Goal: Task Accomplishment & Management: Complete application form

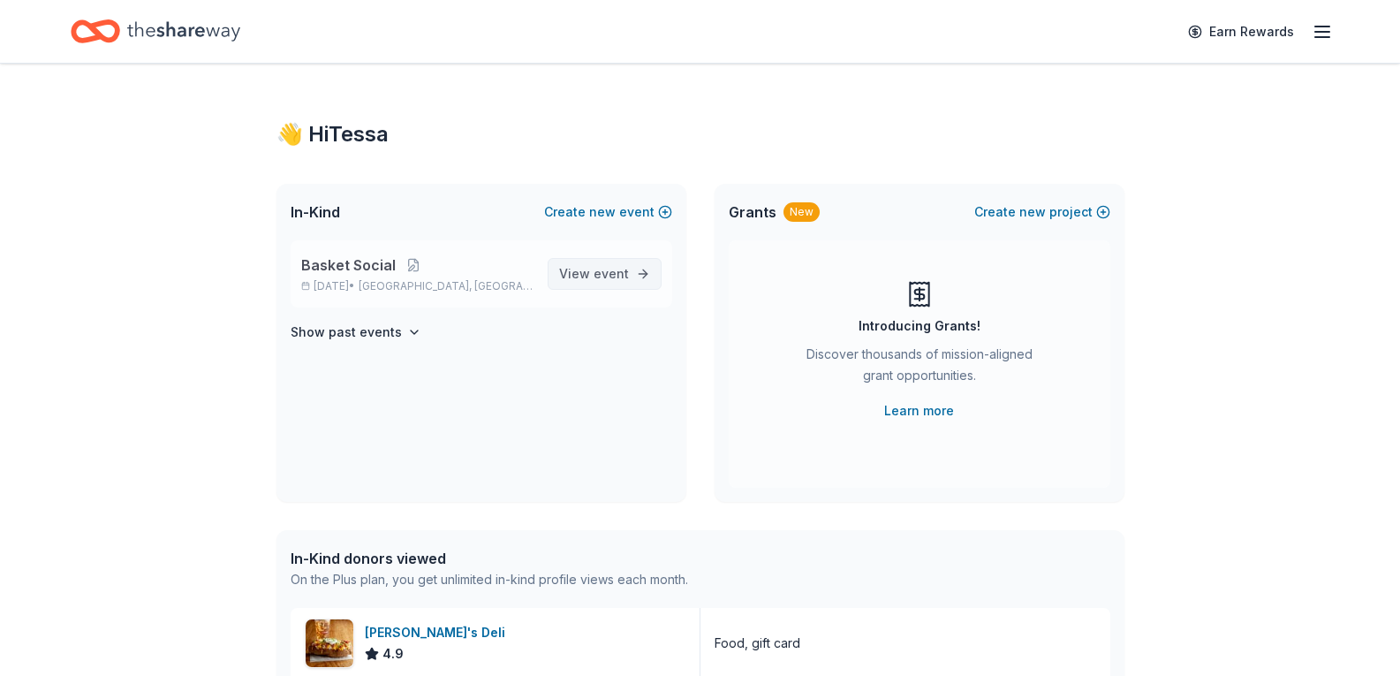
click at [615, 274] on span "event" at bounding box center [611, 273] width 35 height 15
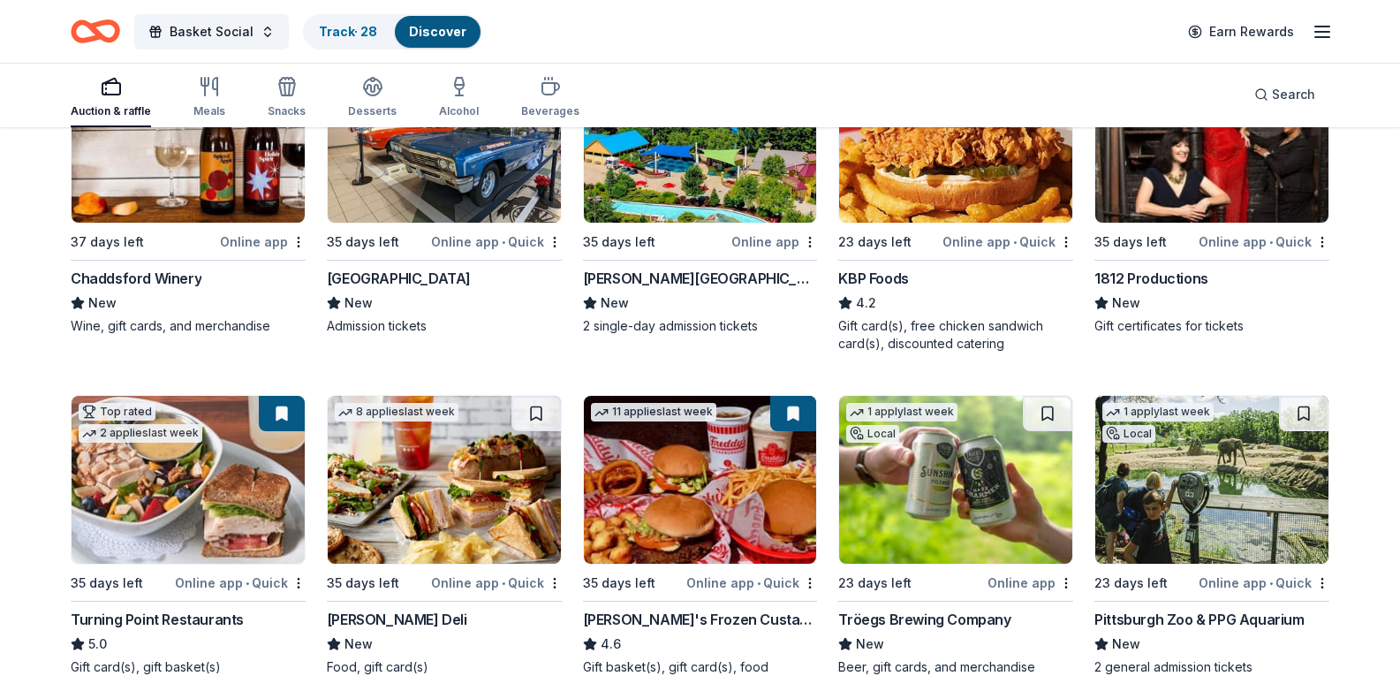
scroll to position [1325, 0]
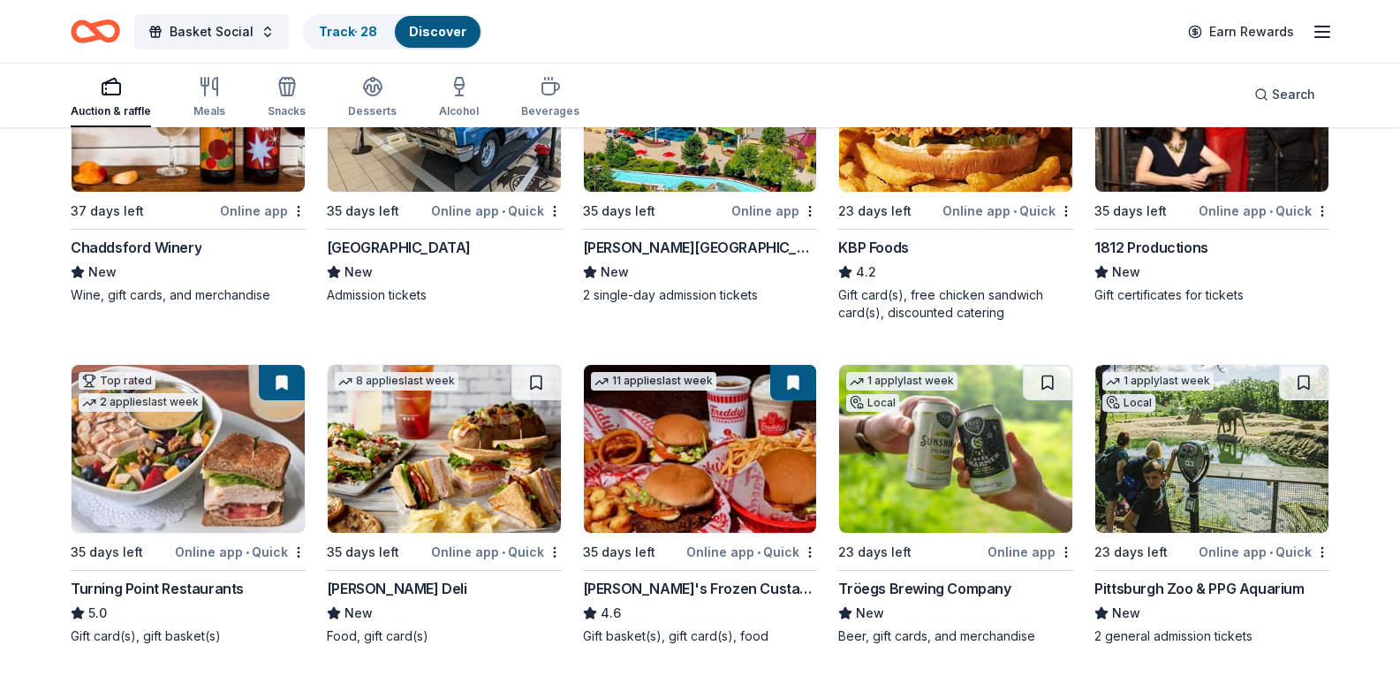
click at [945, 192] on img at bounding box center [955, 108] width 233 height 168
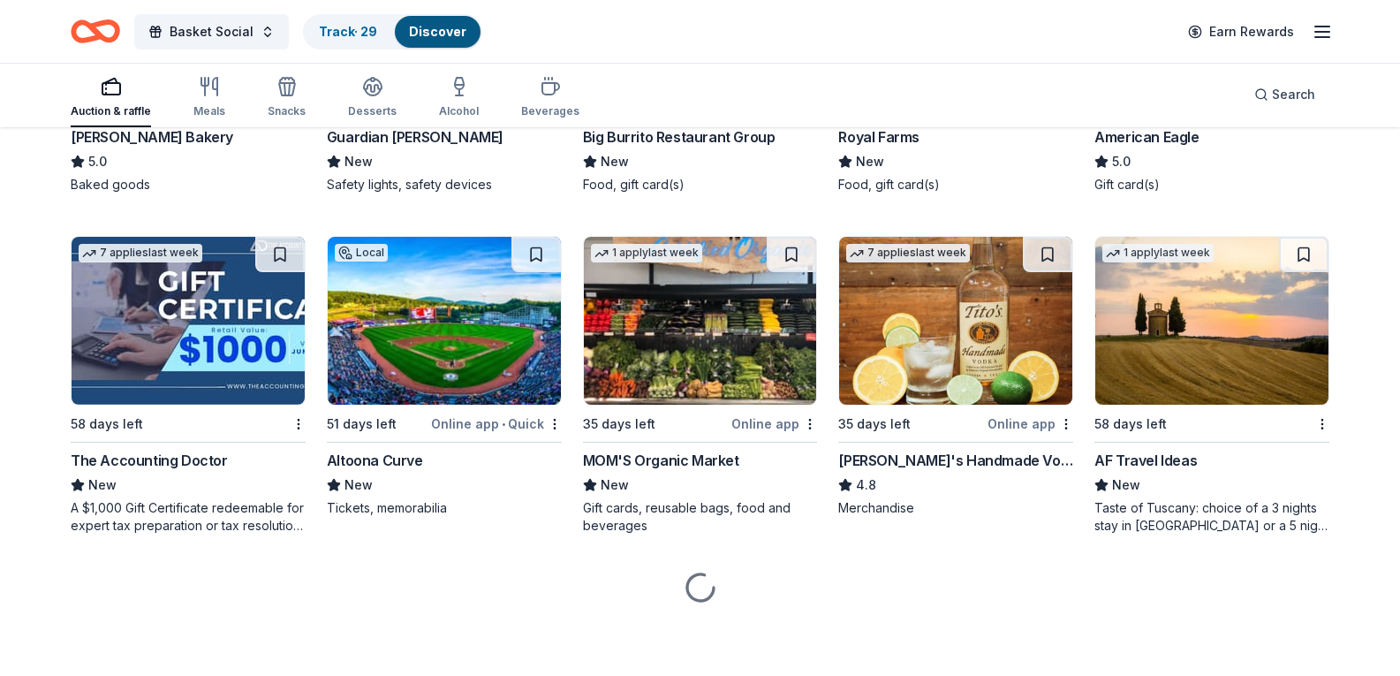
scroll to position [2474, 0]
click at [526, 4] on div "Basket Social Track · 29 Discover Earn Rewards" at bounding box center [700, 31] width 1400 height 63
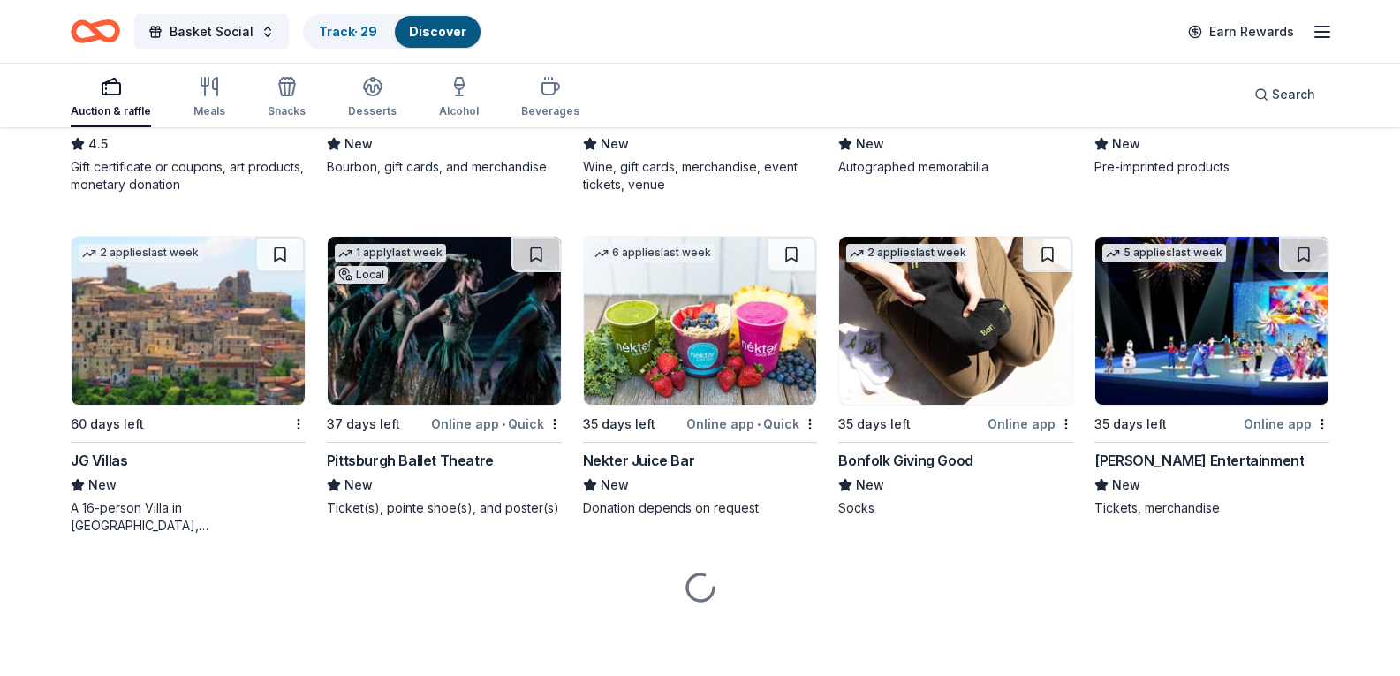
scroll to position [3953, 0]
click at [343, 34] on link "Track · 30" at bounding box center [348, 31] width 58 height 15
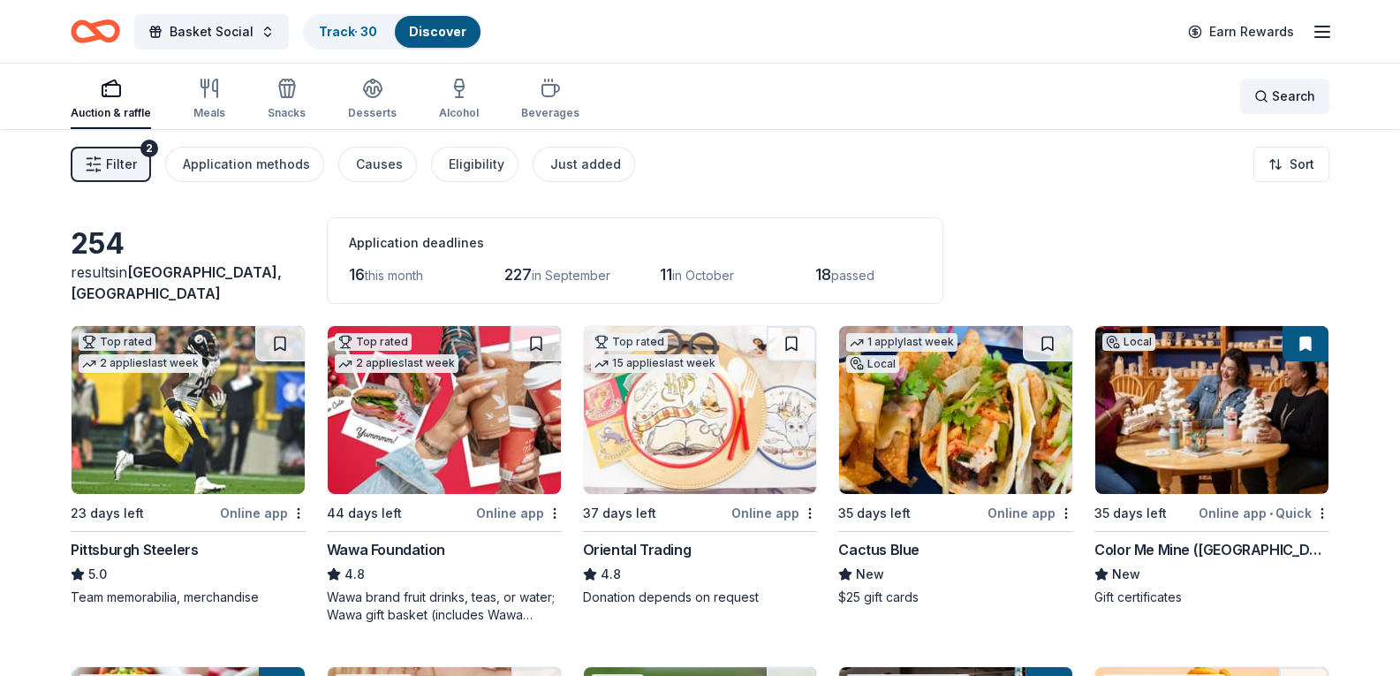
click at [1268, 101] on div "Search" at bounding box center [1285, 96] width 61 height 21
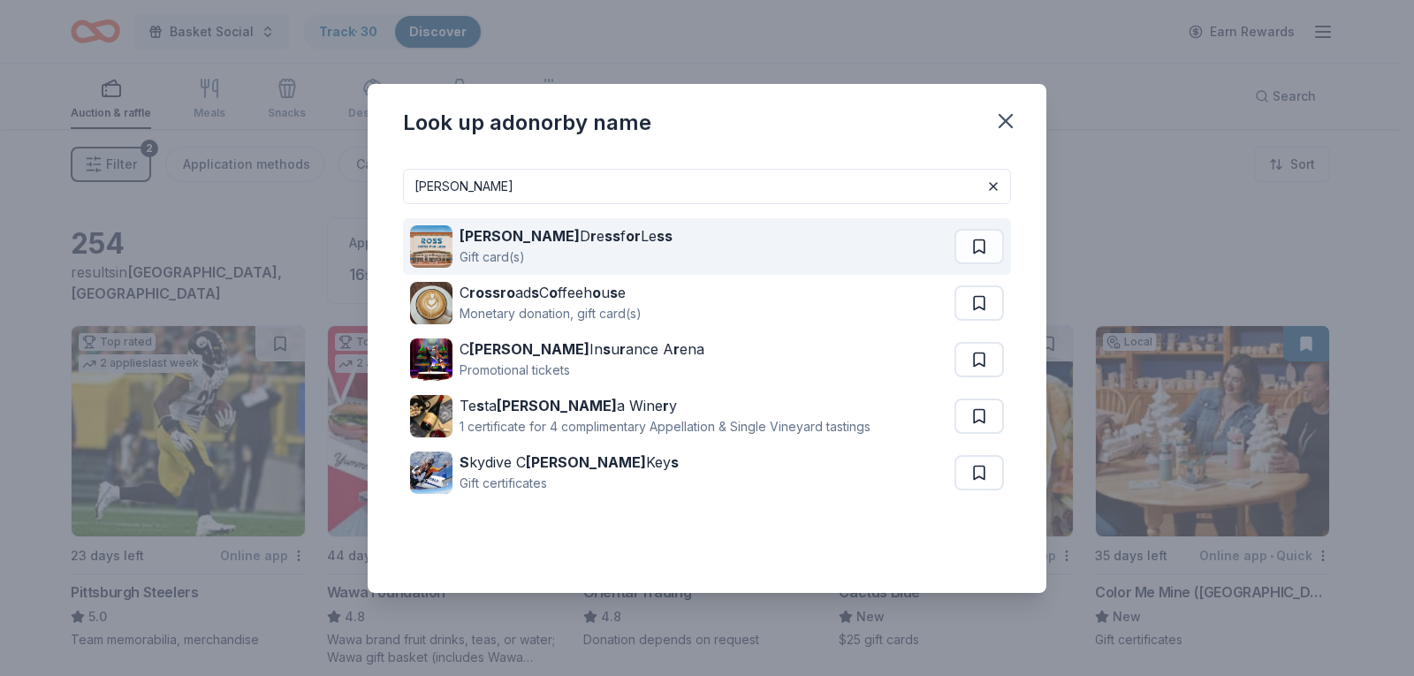
type input "Ross"
click at [543, 239] on div "Ross D r e ss f or Le ss" at bounding box center [565, 235] width 213 height 21
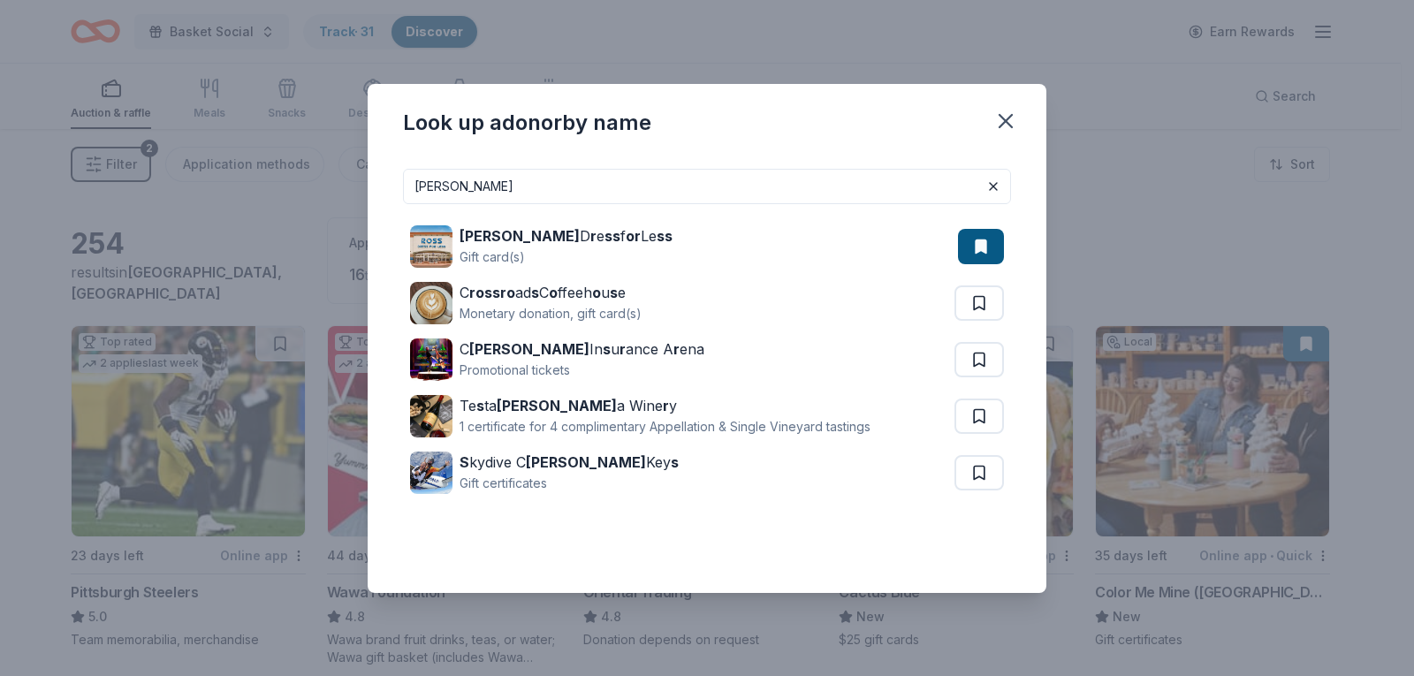
drag, startPoint x: 520, startPoint y: 190, endPoint x: 387, endPoint y: 178, distance: 133.9
click at [387, 178] on div "Ross Ross D r e ss f or Le ss Gift card(s) C rossro ad s C o ffeeh o u s e Mone…" at bounding box center [707, 374] width 678 height 438
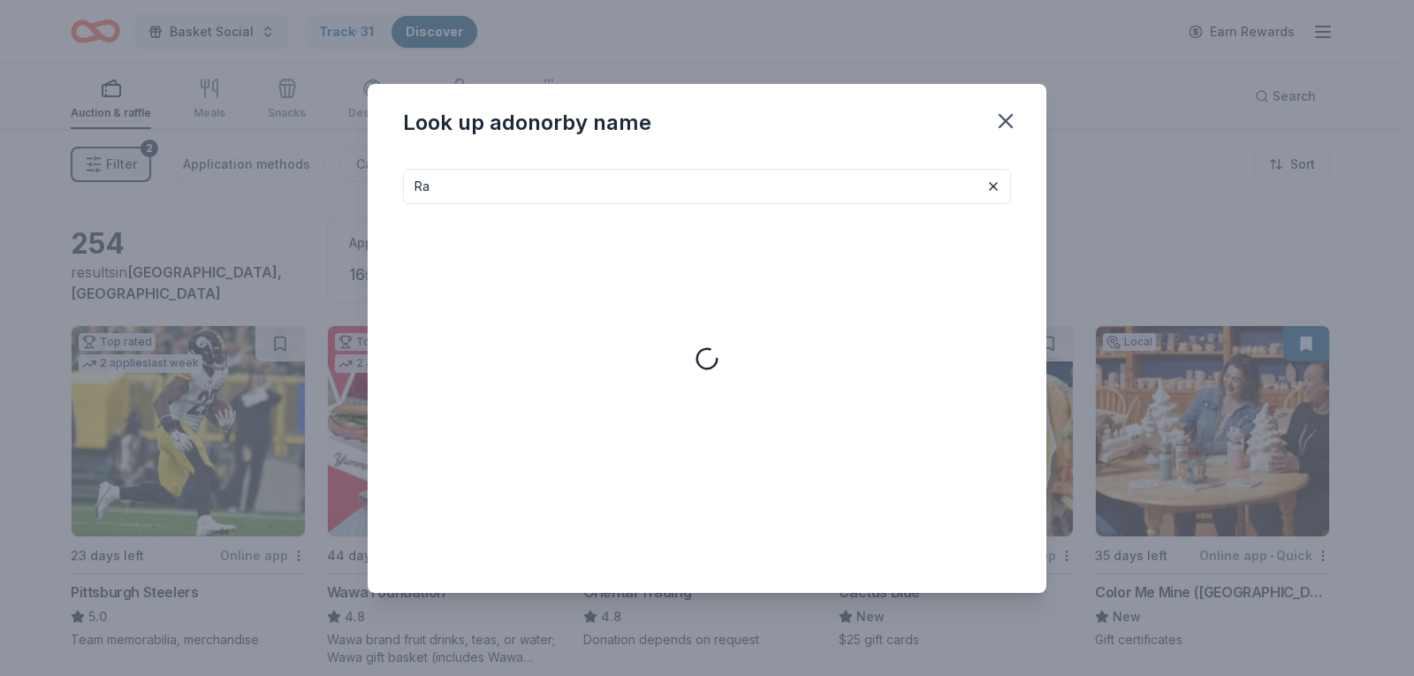
type input "R"
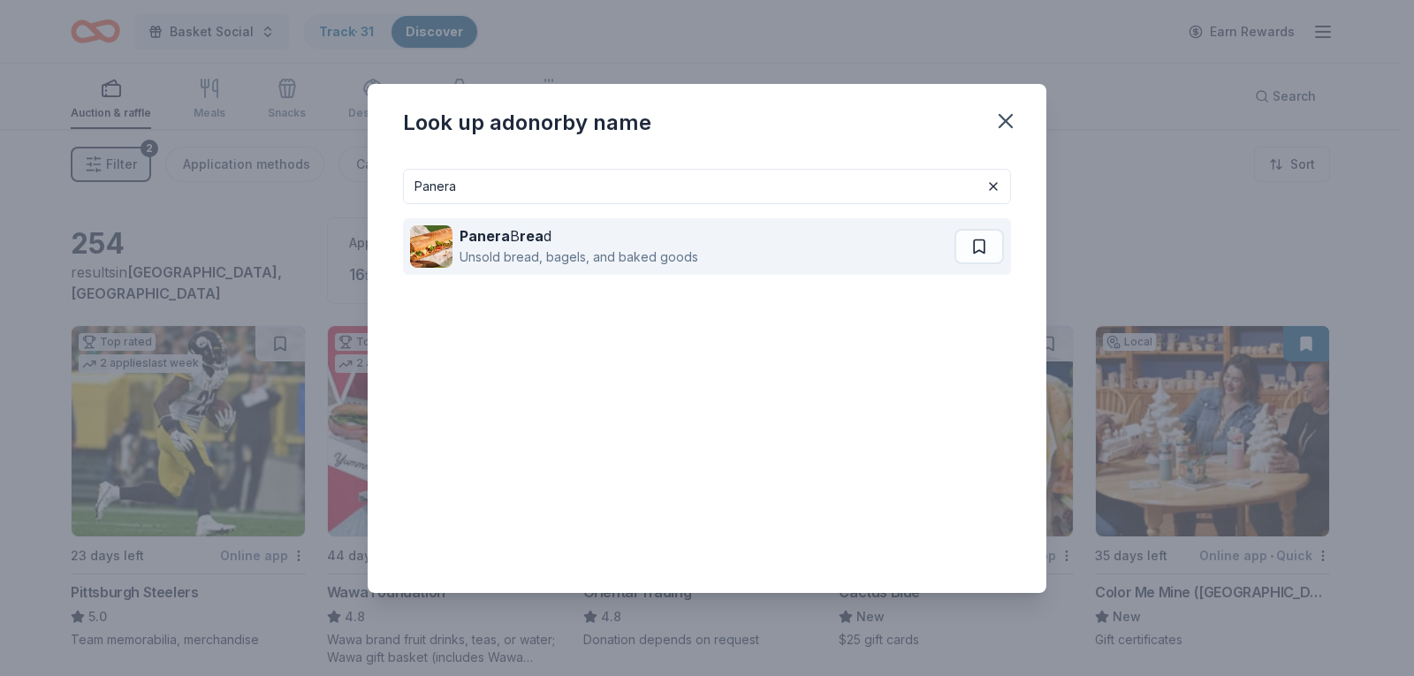
type input "Panera"
click at [527, 231] on strong "rea" at bounding box center [531, 236] width 24 height 18
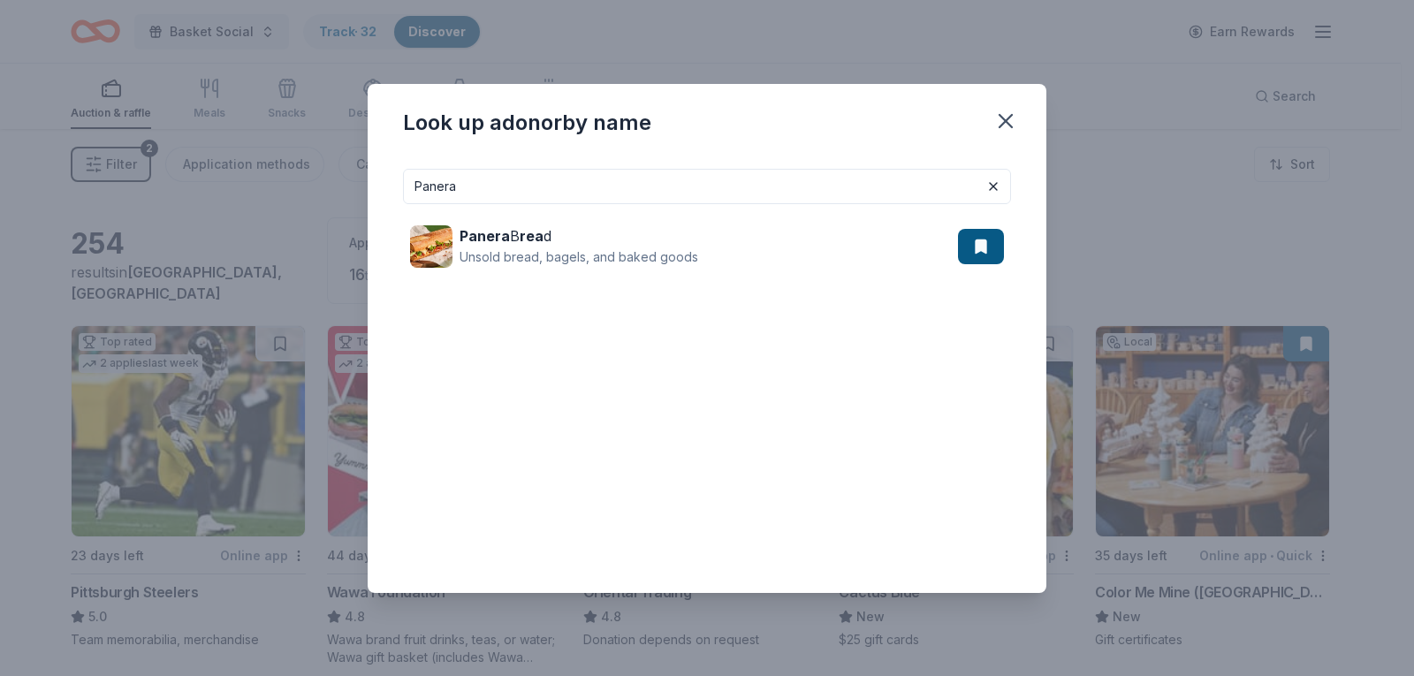
drag, startPoint x: 516, startPoint y: 187, endPoint x: 392, endPoint y: 180, distance: 123.9
click at [402, 186] on div "Panera Panera B rea d Unsold bread, bagels, and baked goods" at bounding box center [707, 374] width 678 height 438
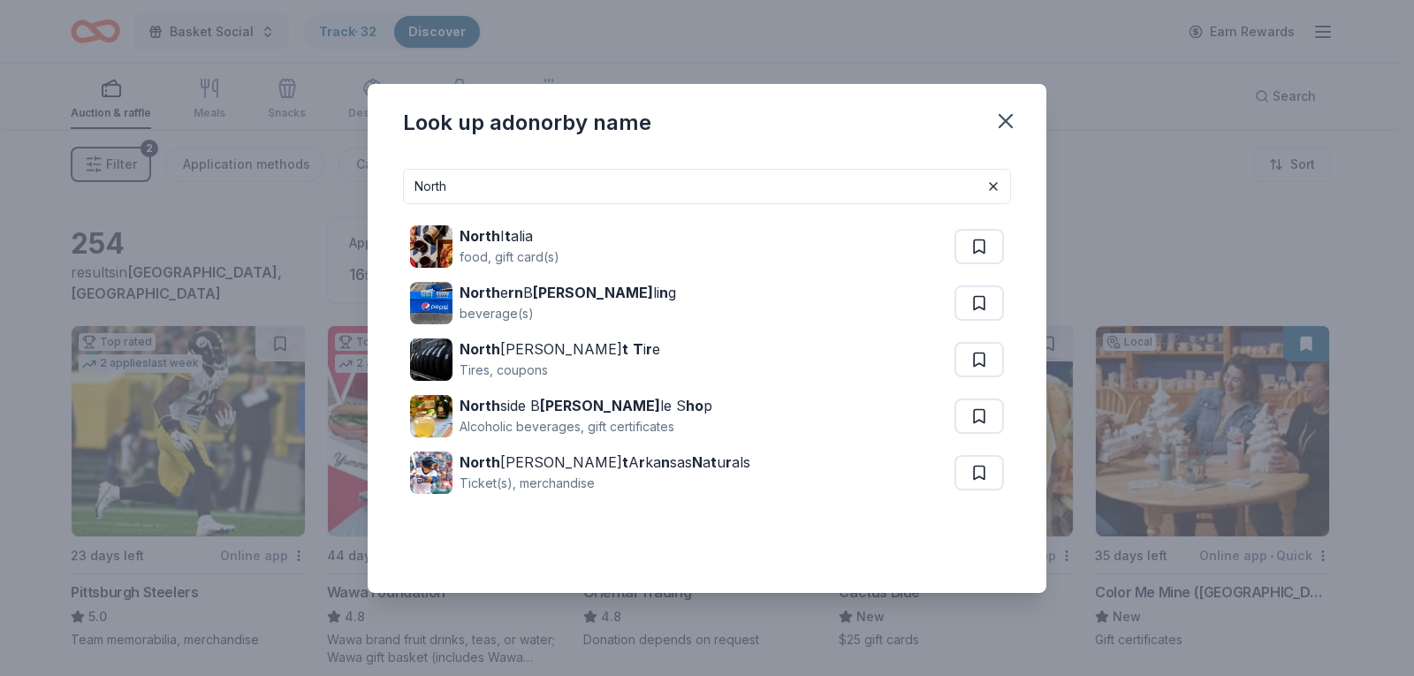
drag, startPoint x: 998, startPoint y: 235, endPoint x: 1039, endPoint y: 232, distance: 40.7
click at [1009, 236] on div "North I t alia food, gift card(s)" at bounding box center [707, 246] width 608 height 57
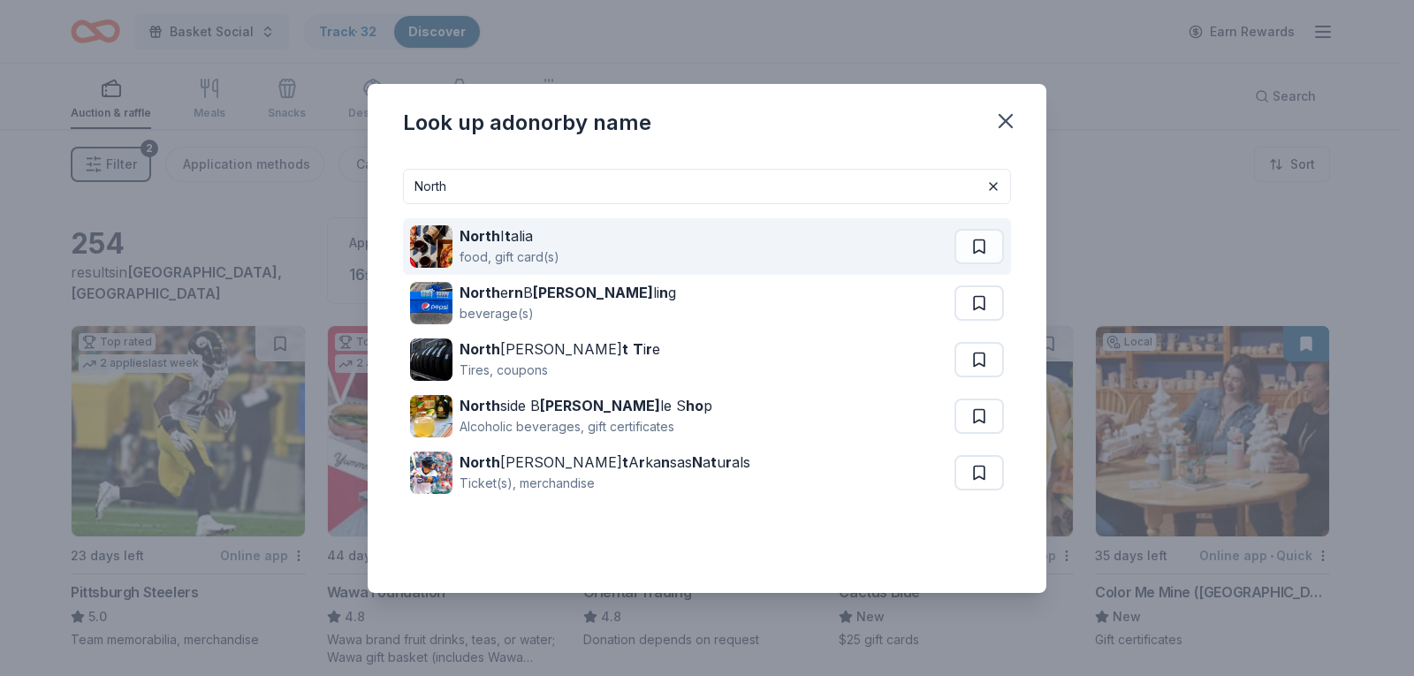
click at [982, 245] on button at bounding box center [978, 246] width 49 height 35
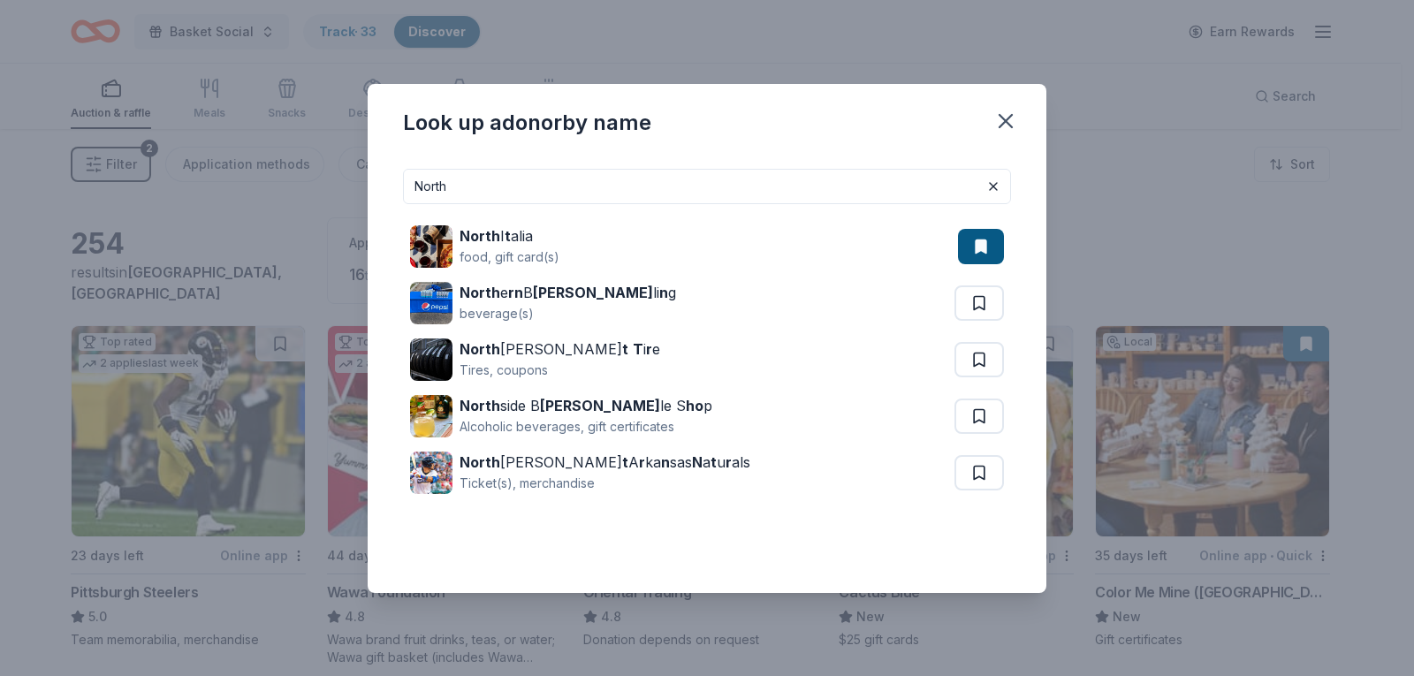
drag, startPoint x: 542, startPoint y: 187, endPoint x: 334, endPoint y: 186, distance: 208.5
click at [334, 187] on div "Look up a donor by name North North I t alia food, gift card(s) North e rn B ot…" at bounding box center [707, 338] width 1414 height 676
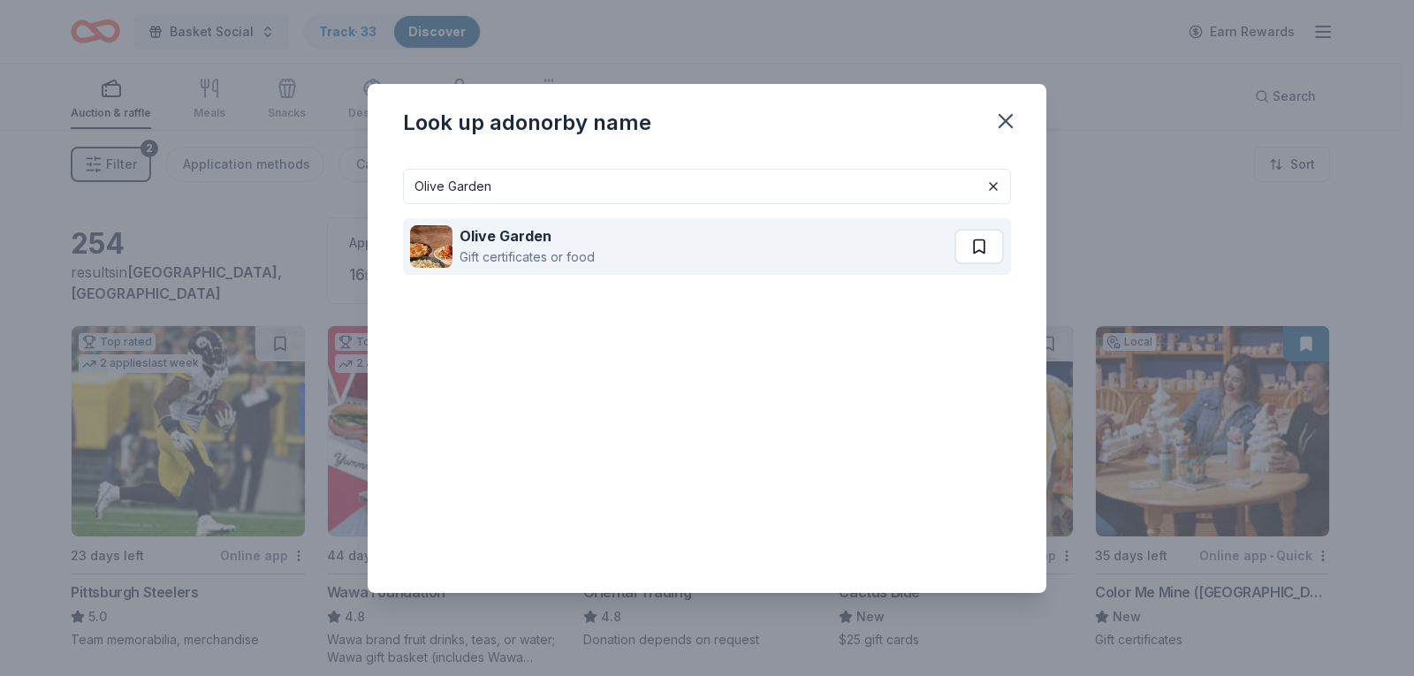
type input "Olive Garden"
click at [976, 253] on button at bounding box center [978, 246] width 49 height 35
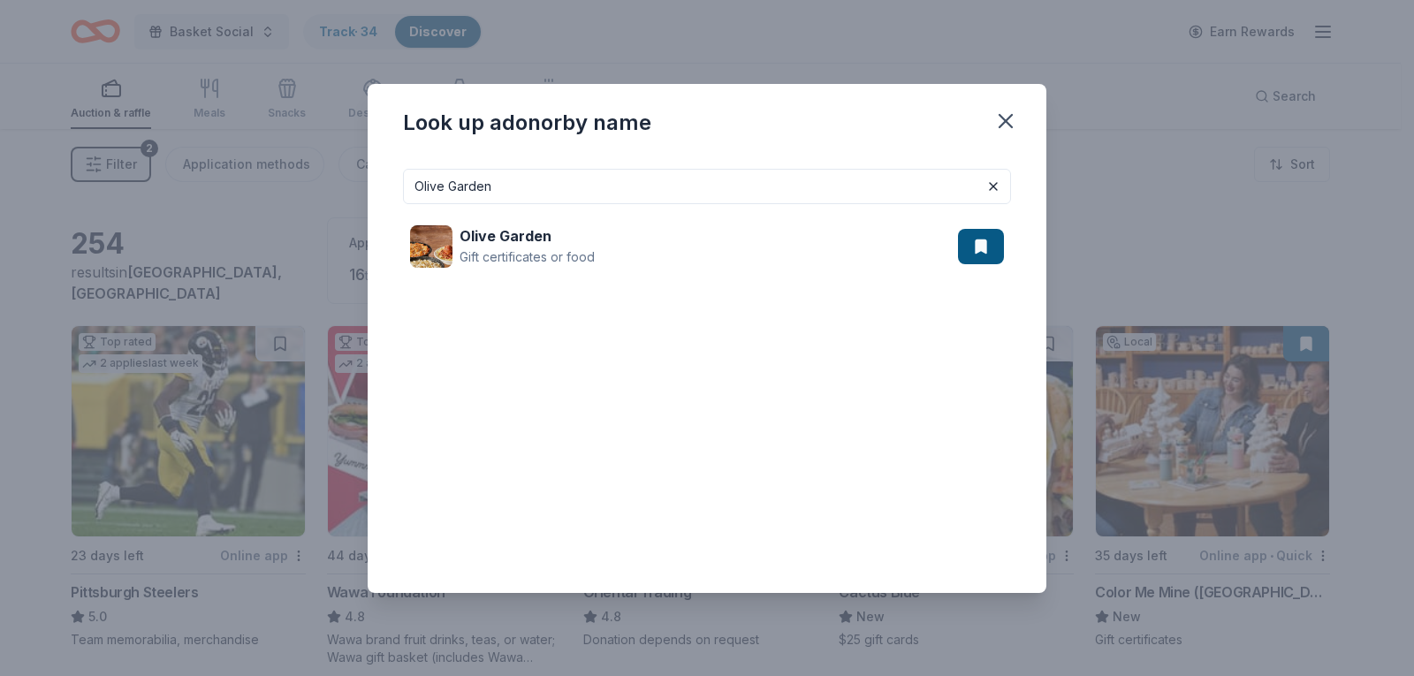
click at [368, 212] on div "Olive Garden Olive Garden Gift certificates or food" at bounding box center [707, 374] width 678 height 438
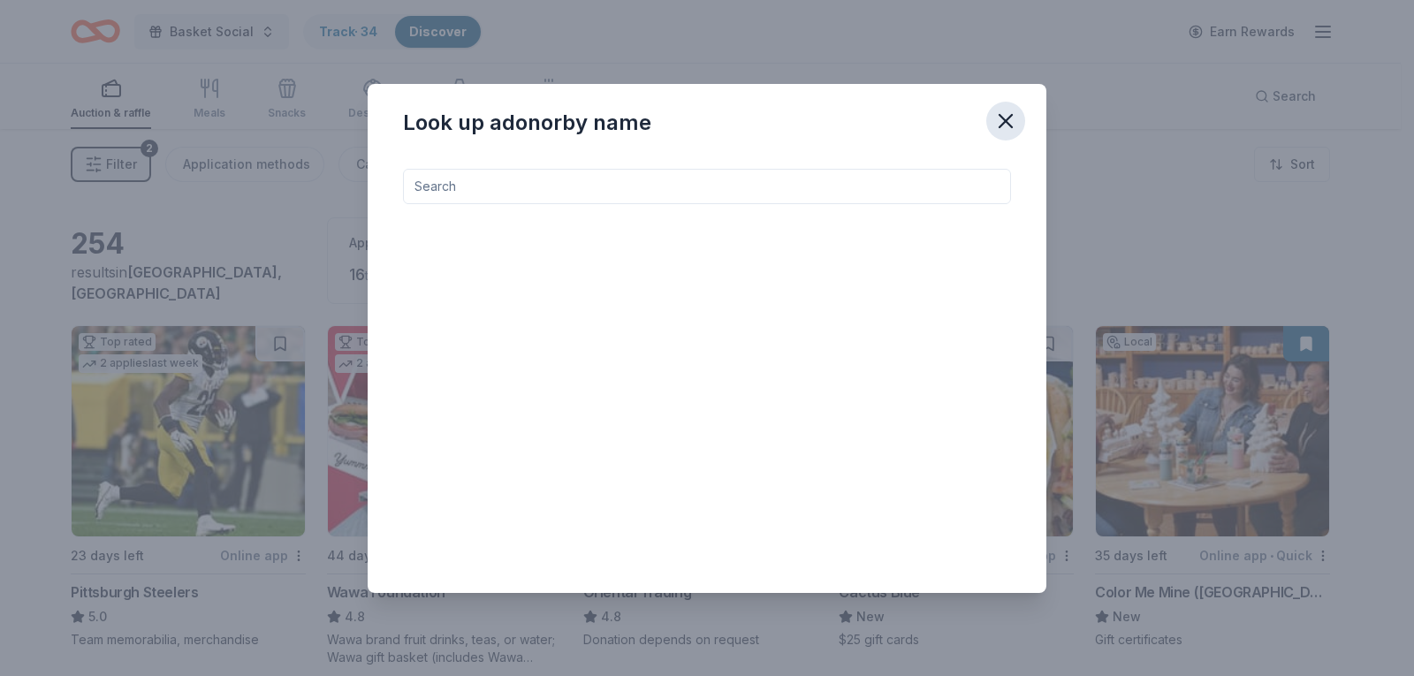
click at [1004, 111] on icon "button" at bounding box center [1005, 121] width 25 height 25
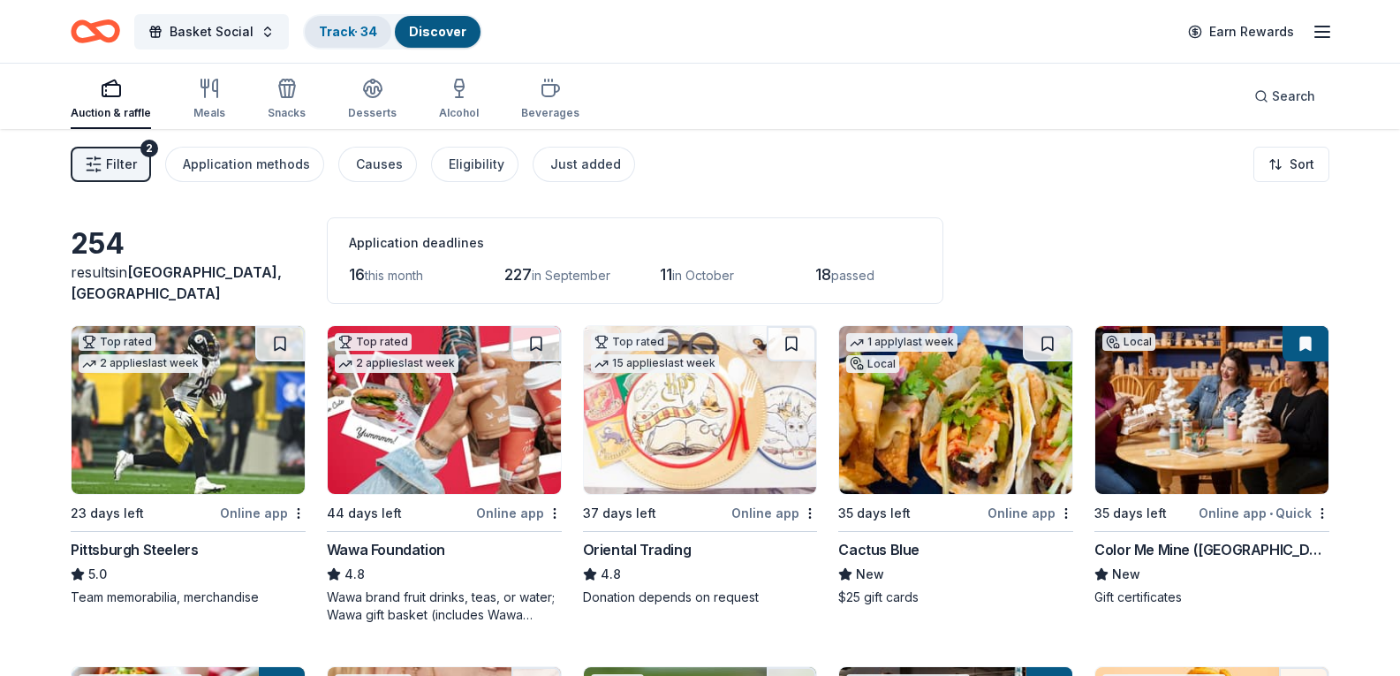
click at [354, 28] on link "Track · 34" at bounding box center [348, 31] width 58 height 15
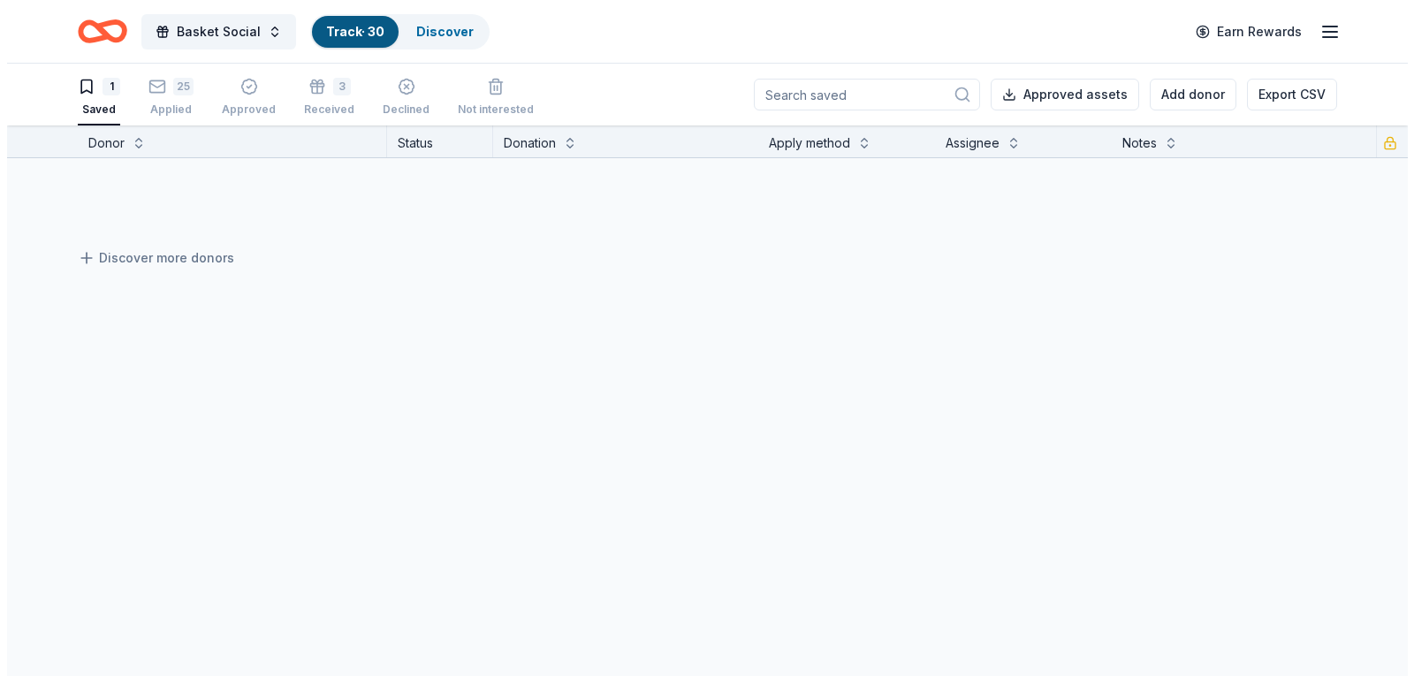
scroll to position [1, 0]
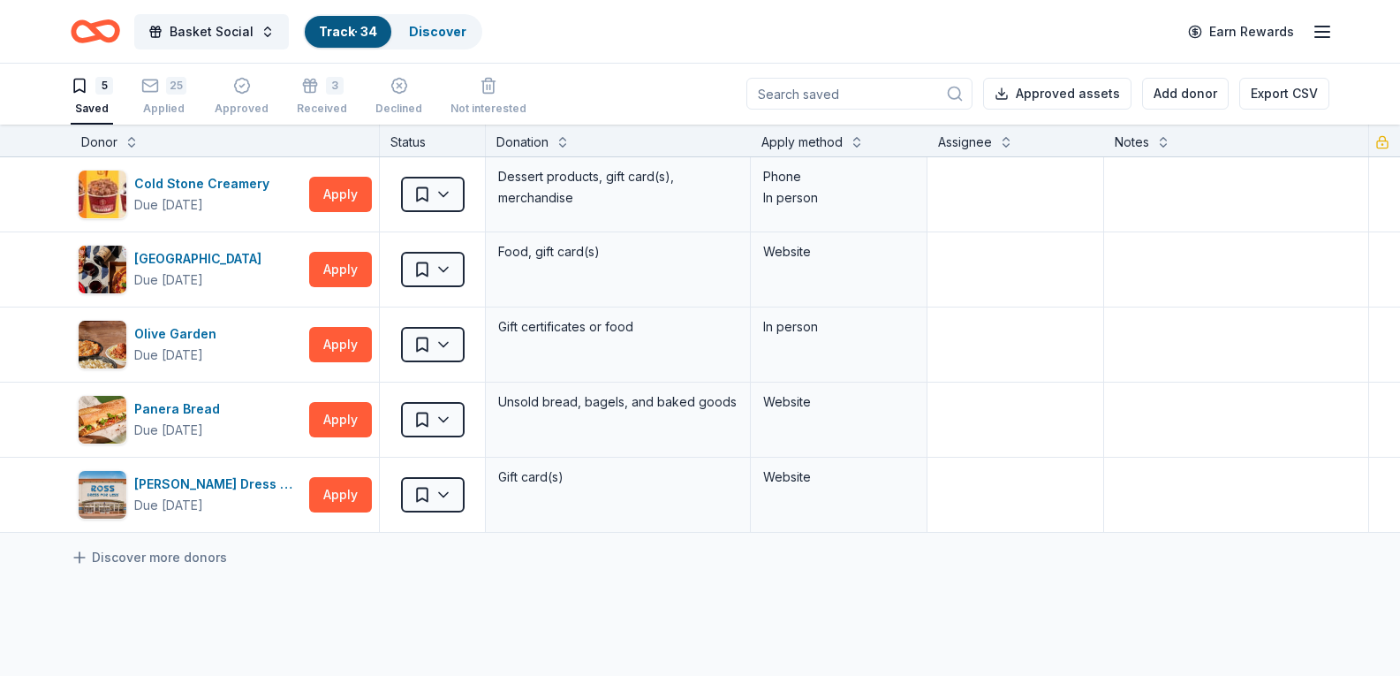
click at [127, 631] on div "Cold Stone Creamery Due in 35 days Apply Saved Dessert products, gift card(s), …" at bounding box center [720, 511] width 1440 height 708
click at [357, 415] on button "Apply" at bounding box center [340, 419] width 63 height 35
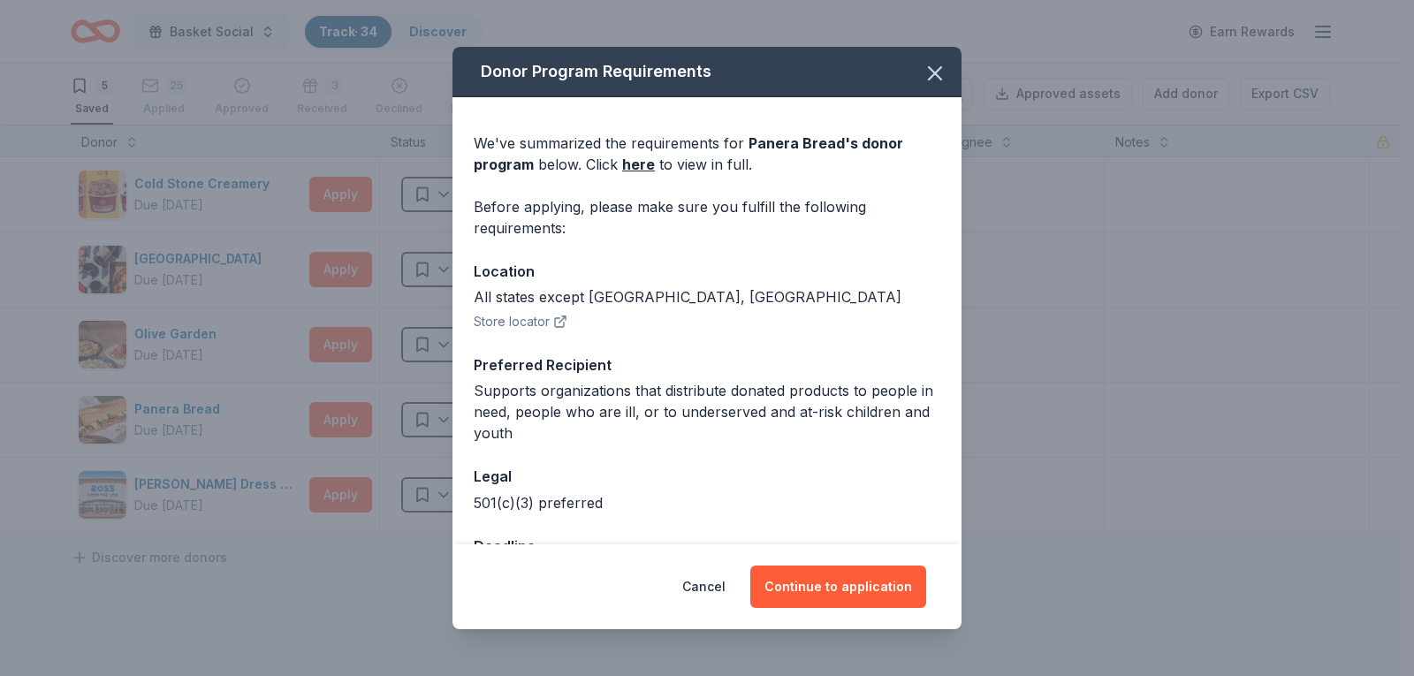
scroll to position [63, 0]
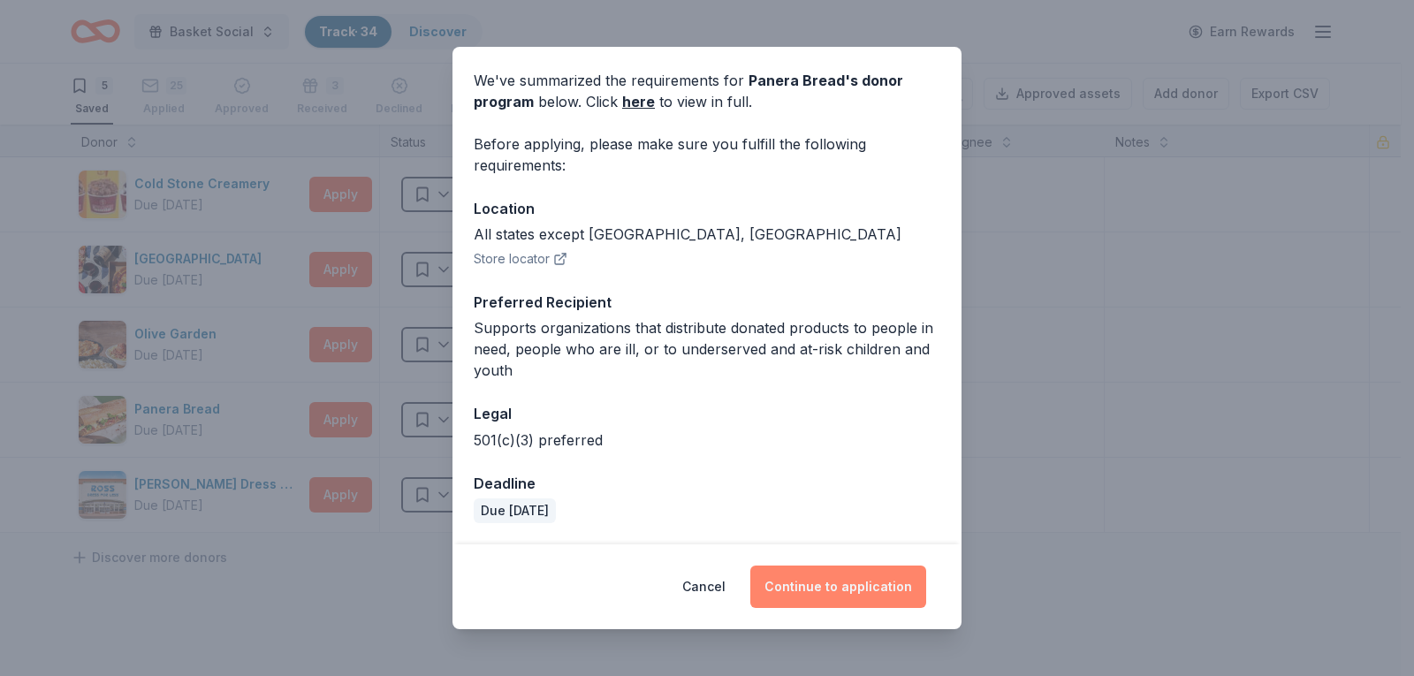
click at [828, 582] on button "Continue to application" at bounding box center [838, 586] width 176 height 42
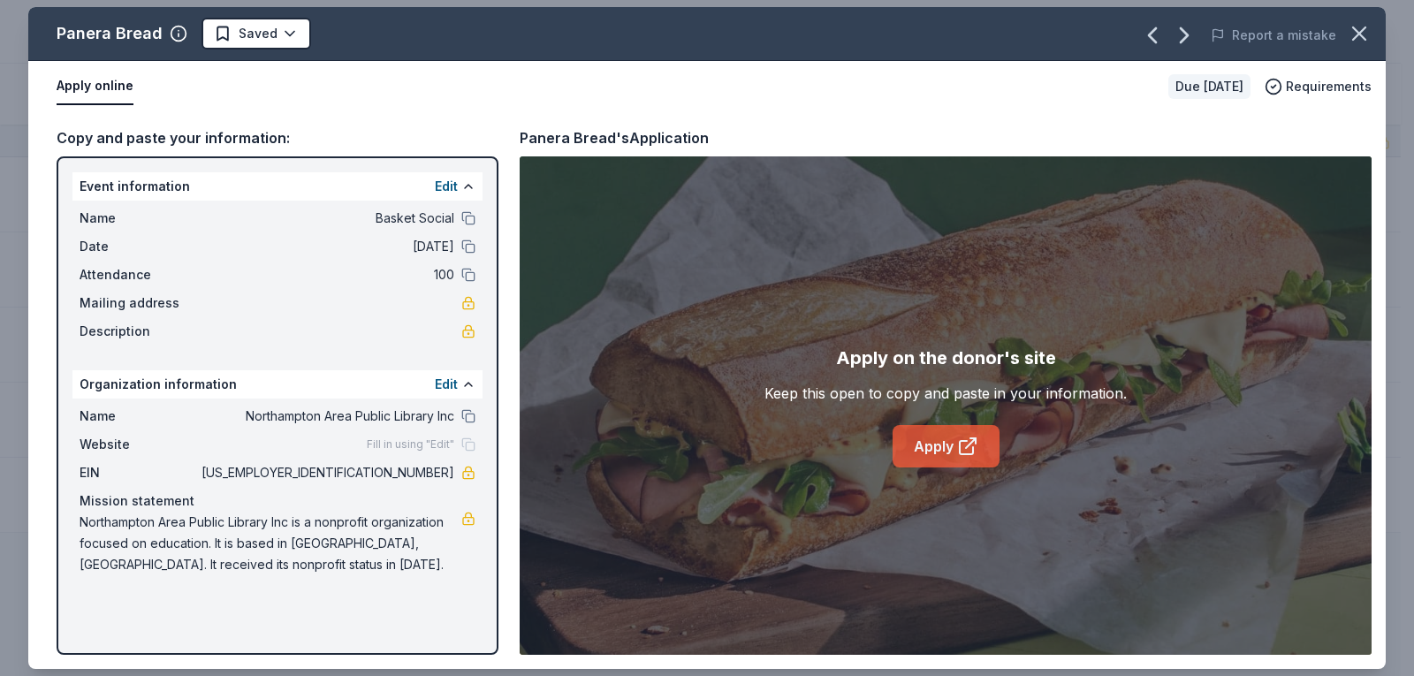
click at [944, 446] on link "Apply" at bounding box center [945, 446] width 107 height 42
click at [281, 25] on html "Basket Social Track · 34 Discover Earn Rewards 5 Saved 25 Applied Approved 3 Re…" at bounding box center [707, 337] width 1414 height 676
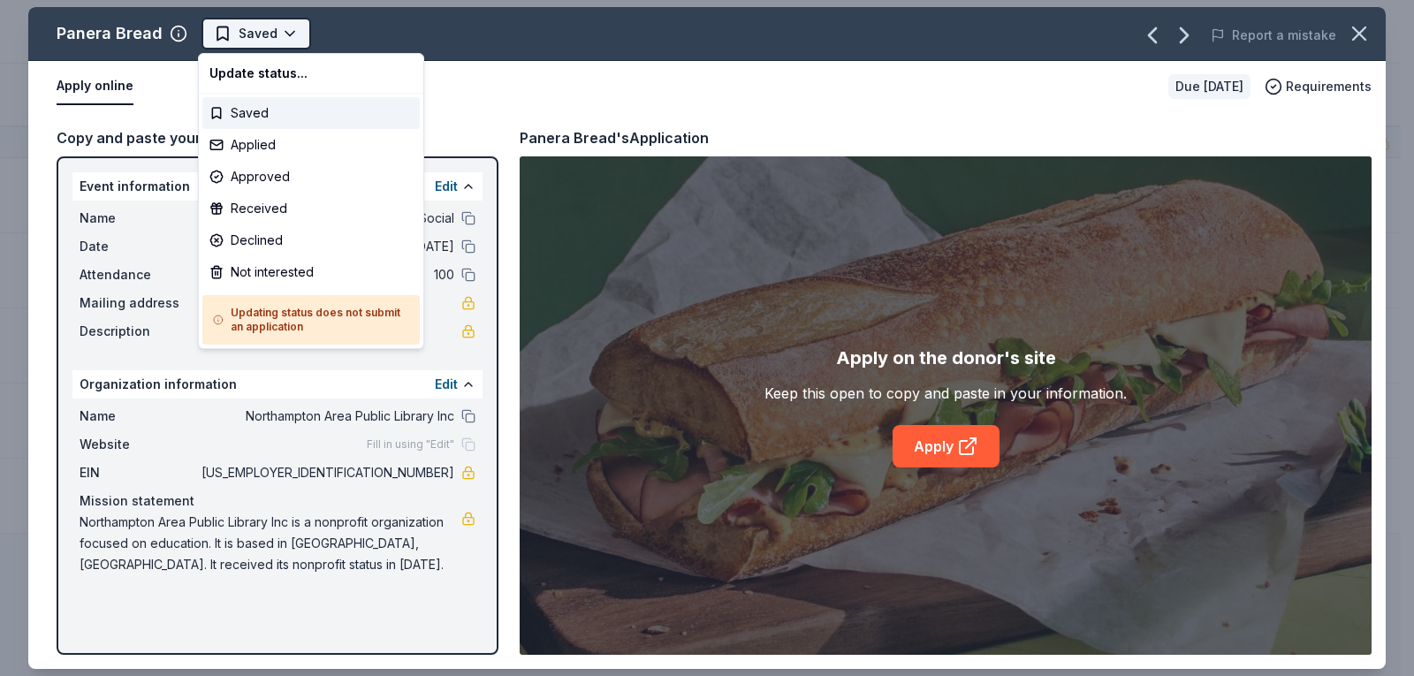
scroll to position [0, 0]
click at [265, 147] on div "Applied" at bounding box center [310, 145] width 217 height 32
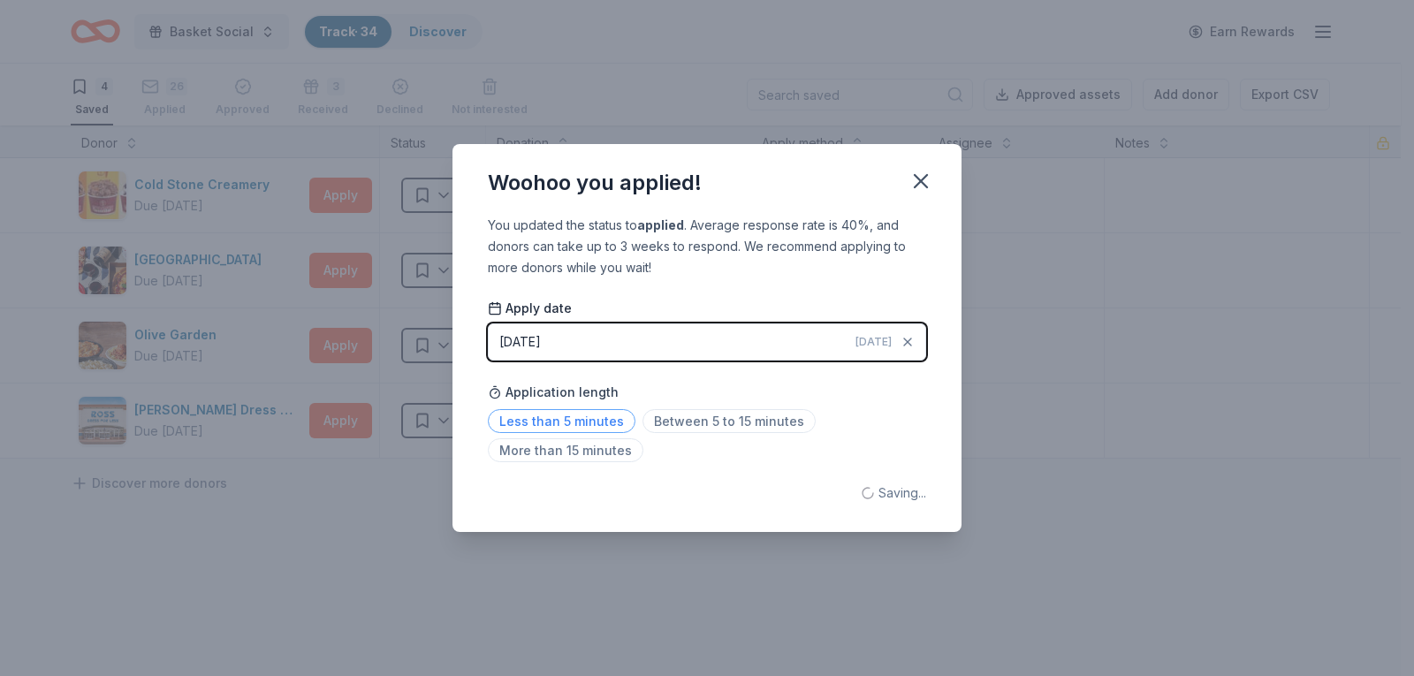
click at [561, 416] on span "Less than 5 minutes" at bounding box center [562, 421] width 148 height 24
click at [910, 179] on icon "button" at bounding box center [920, 181] width 25 height 25
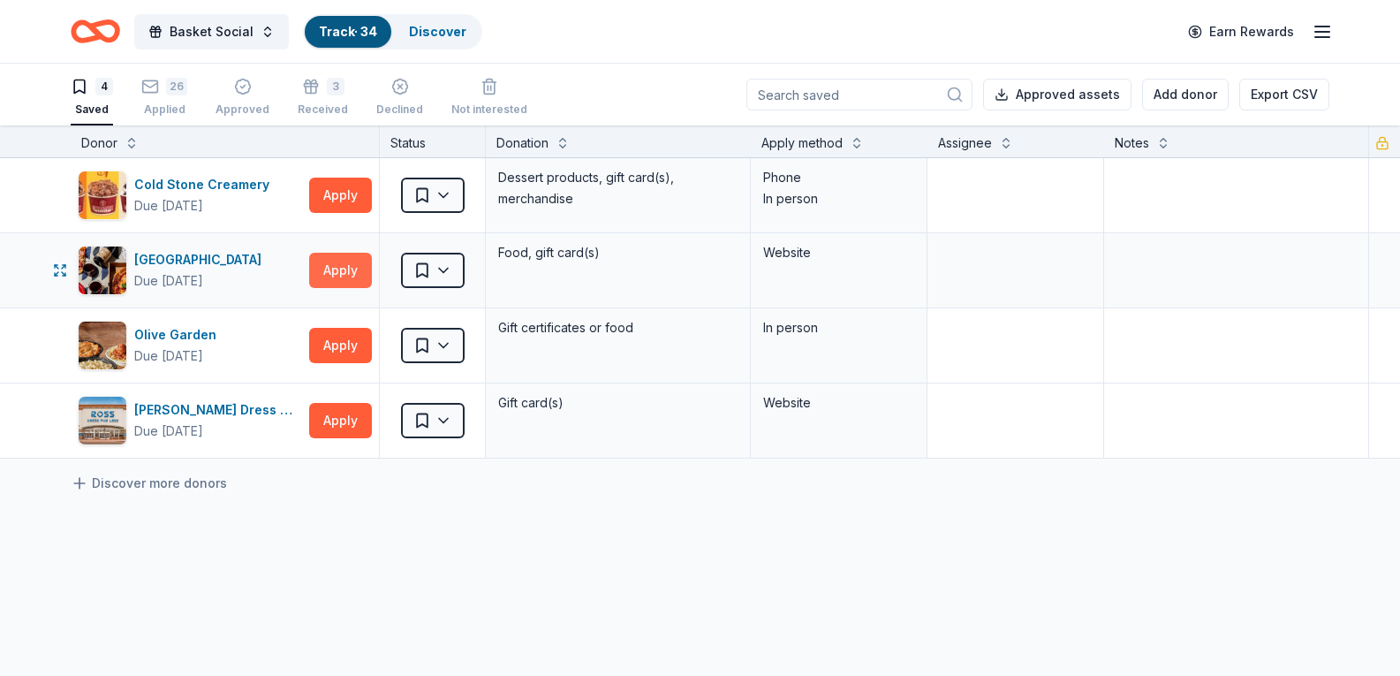
click at [353, 270] on button "Apply" at bounding box center [340, 270] width 63 height 35
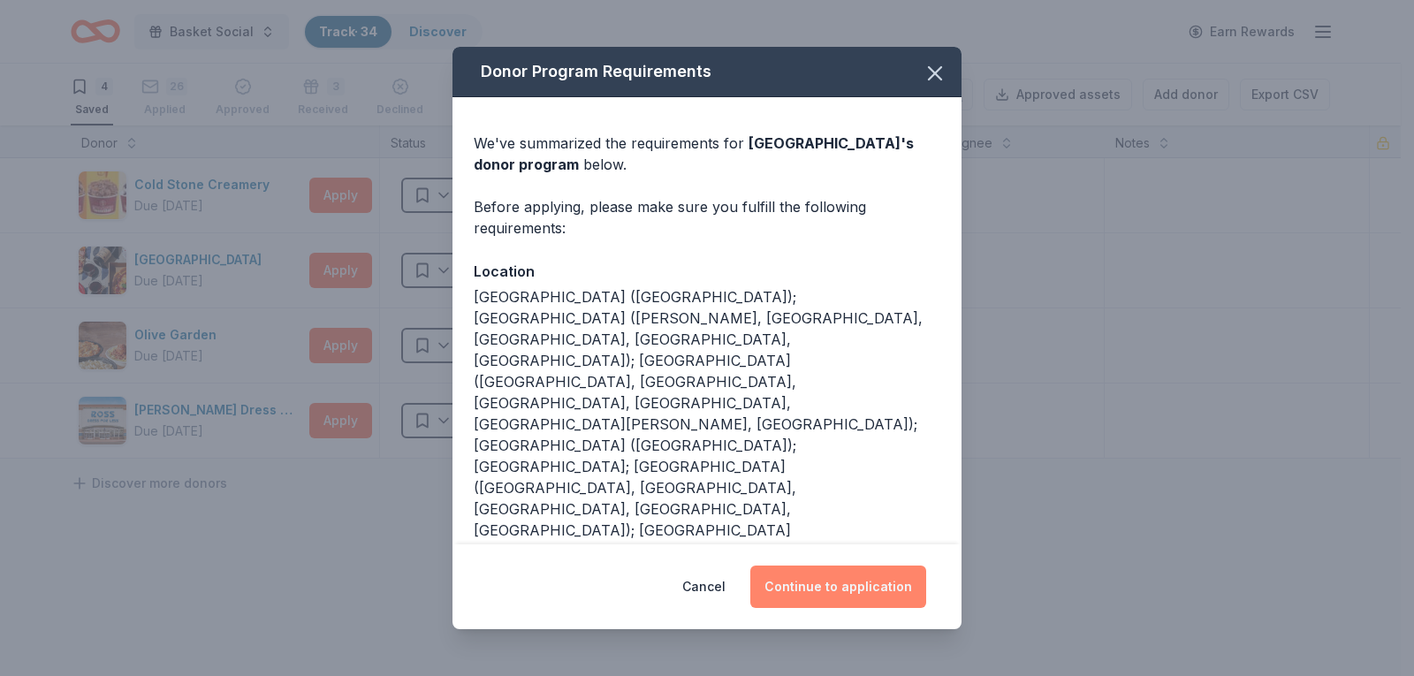
click at [826, 589] on button "Continue to application" at bounding box center [838, 586] width 176 height 42
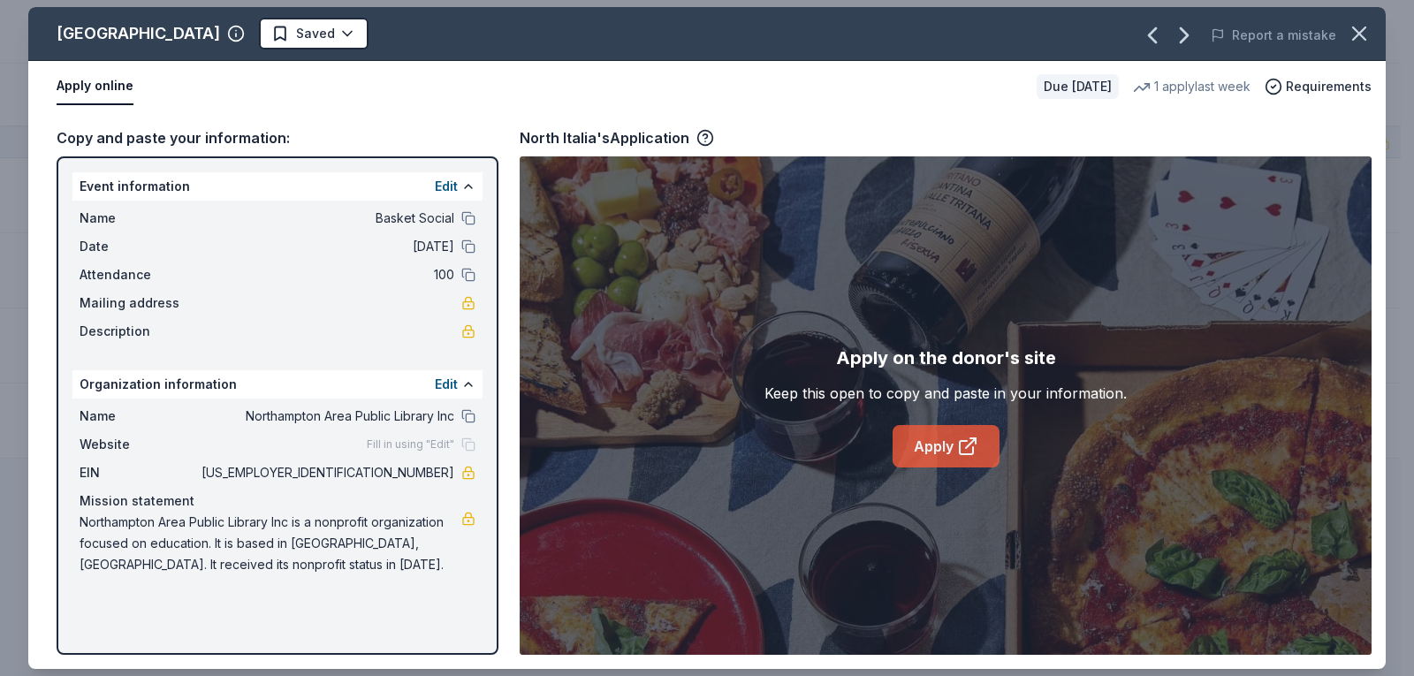
click at [982, 437] on link "Apply" at bounding box center [945, 446] width 107 height 42
click at [231, 28] on html "Basket Social Track · 34 Discover Earn Rewards 4 Saved 26 Applied Approved 3 Re…" at bounding box center [707, 338] width 1414 height 676
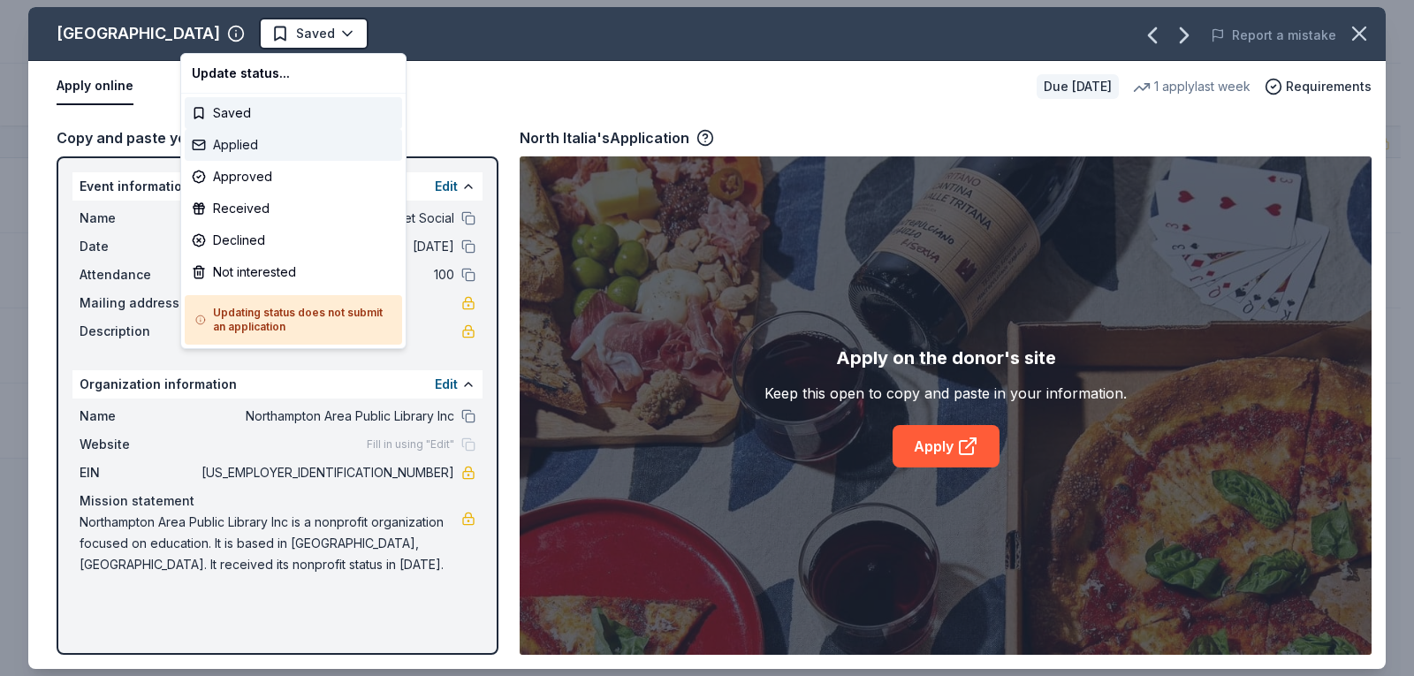
click at [265, 138] on div "Applied" at bounding box center [293, 145] width 217 height 32
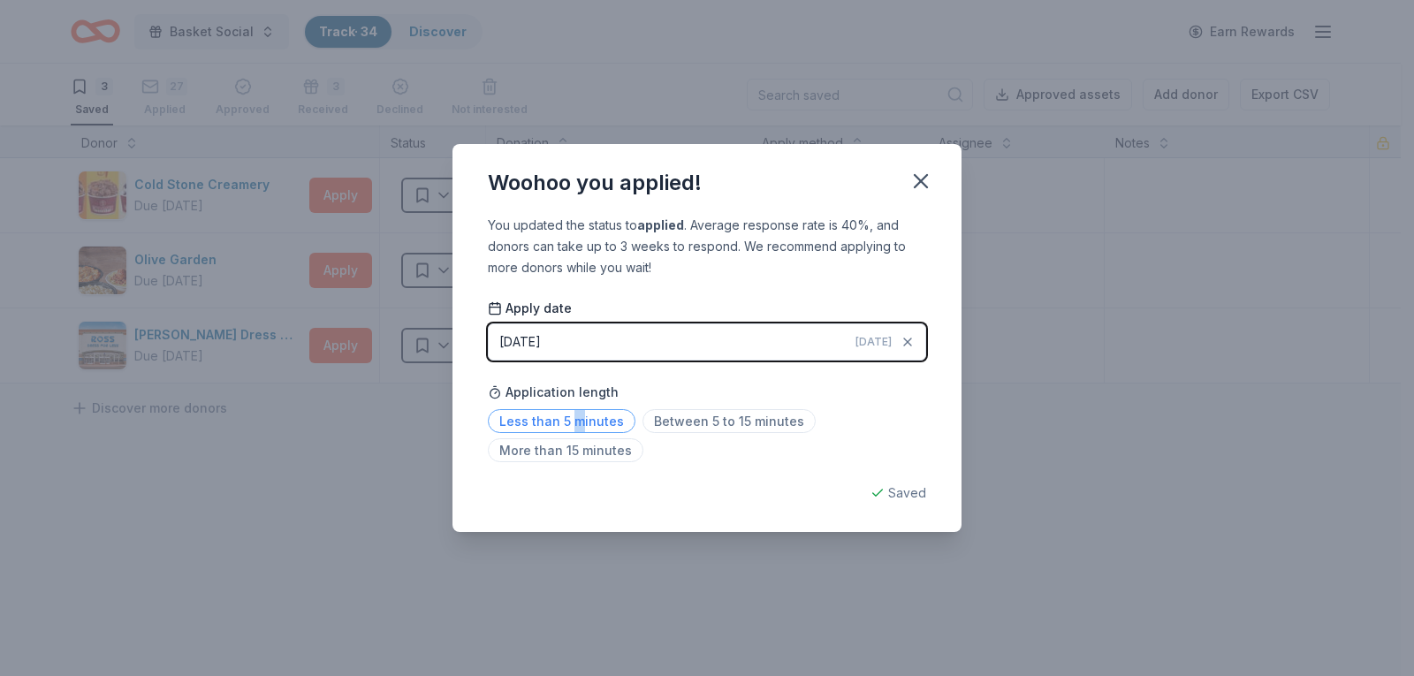
click at [575, 424] on span "Less than 5 minutes" at bounding box center [562, 421] width 148 height 24
click at [601, 422] on span "Less than 5 minutes" at bounding box center [562, 421] width 148 height 24
click at [943, 168] on div "Woohoo you applied!" at bounding box center [706, 179] width 509 height 71
drag, startPoint x: 560, startPoint y: 420, endPoint x: 545, endPoint y: 438, distance: 23.9
click at [563, 421] on span "Less than 5 minutes" at bounding box center [562, 421] width 148 height 24
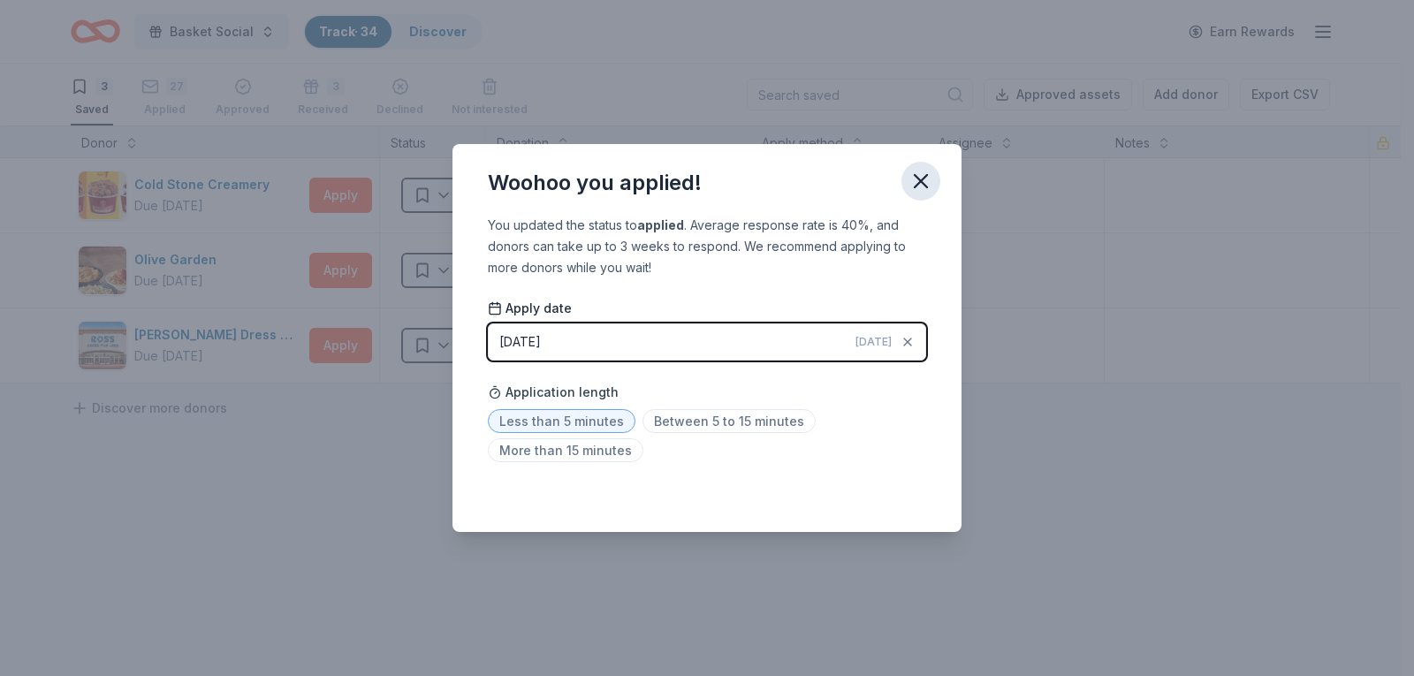
click at [923, 184] on icon "button" at bounding box center [920, 181] width 12 height 12
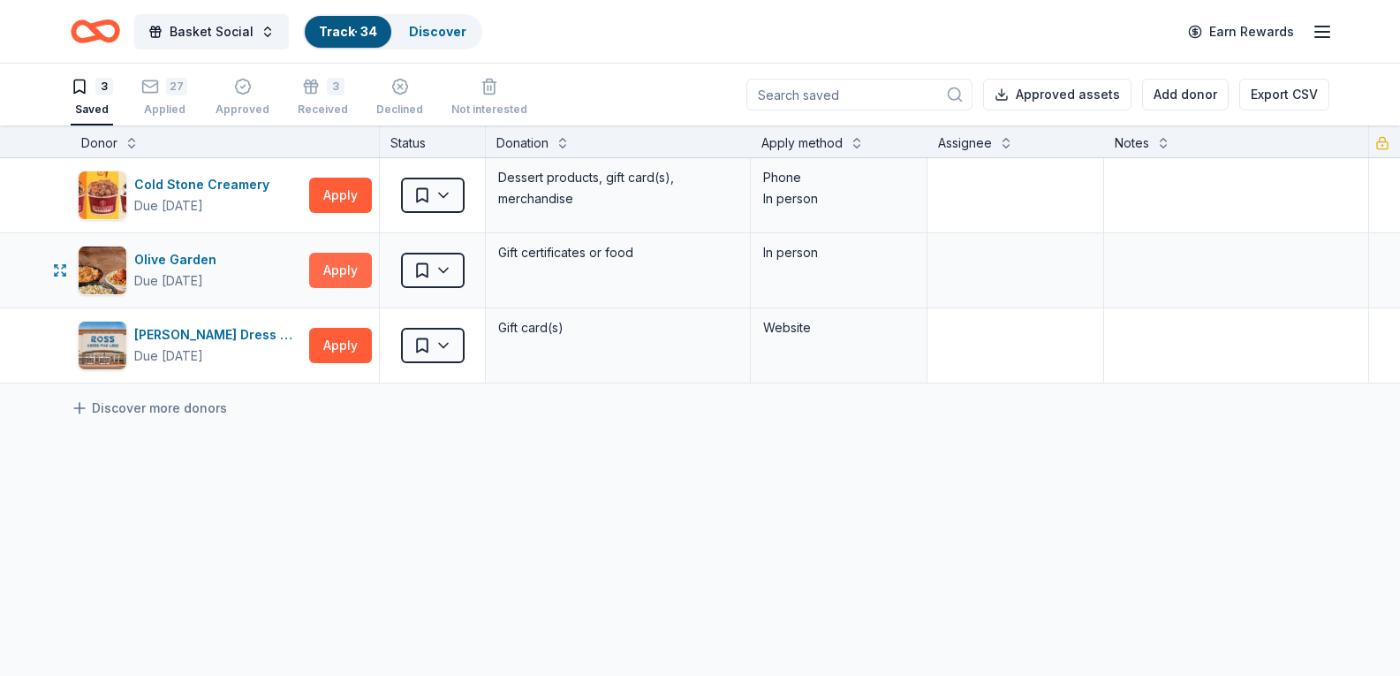
click at [339, 275] on button "Apply" at bounding box center [340, 270] width 63 height 35
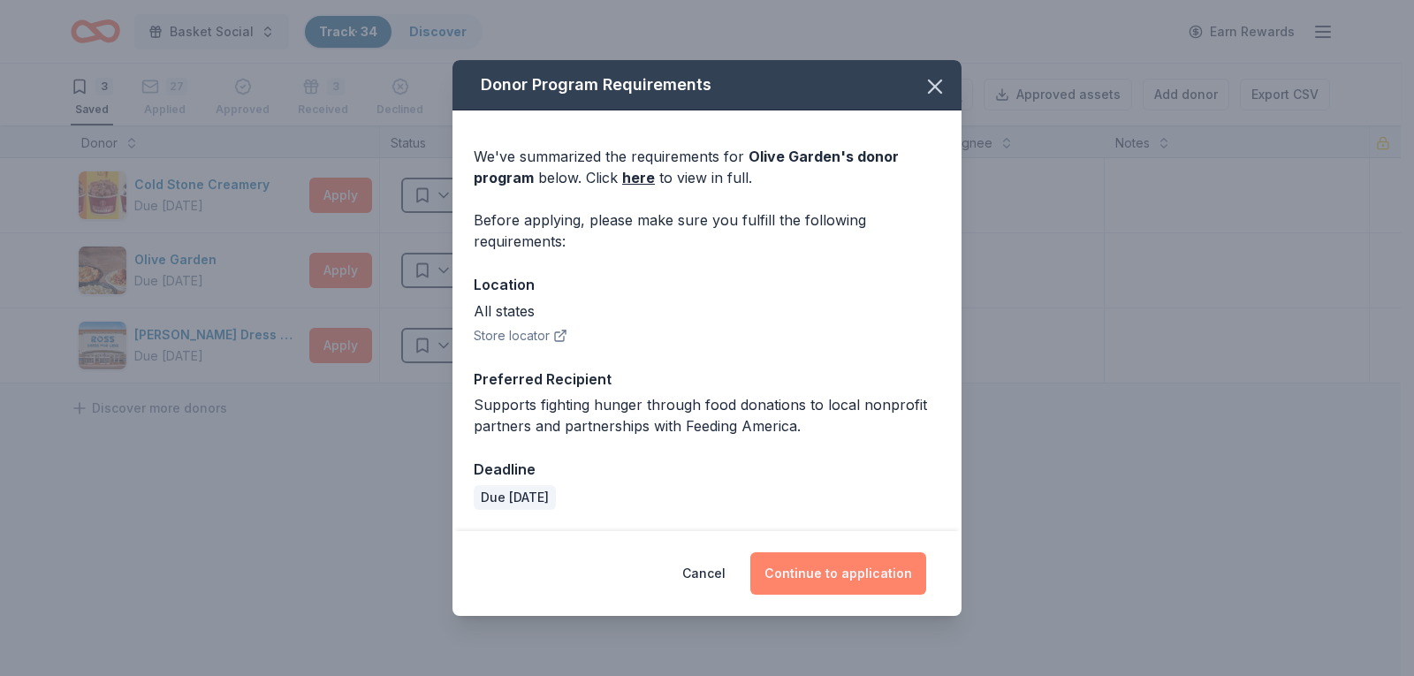
click at [862, 576] on button "Continue to application" at bounding box center [838, 573] width 176 height 42
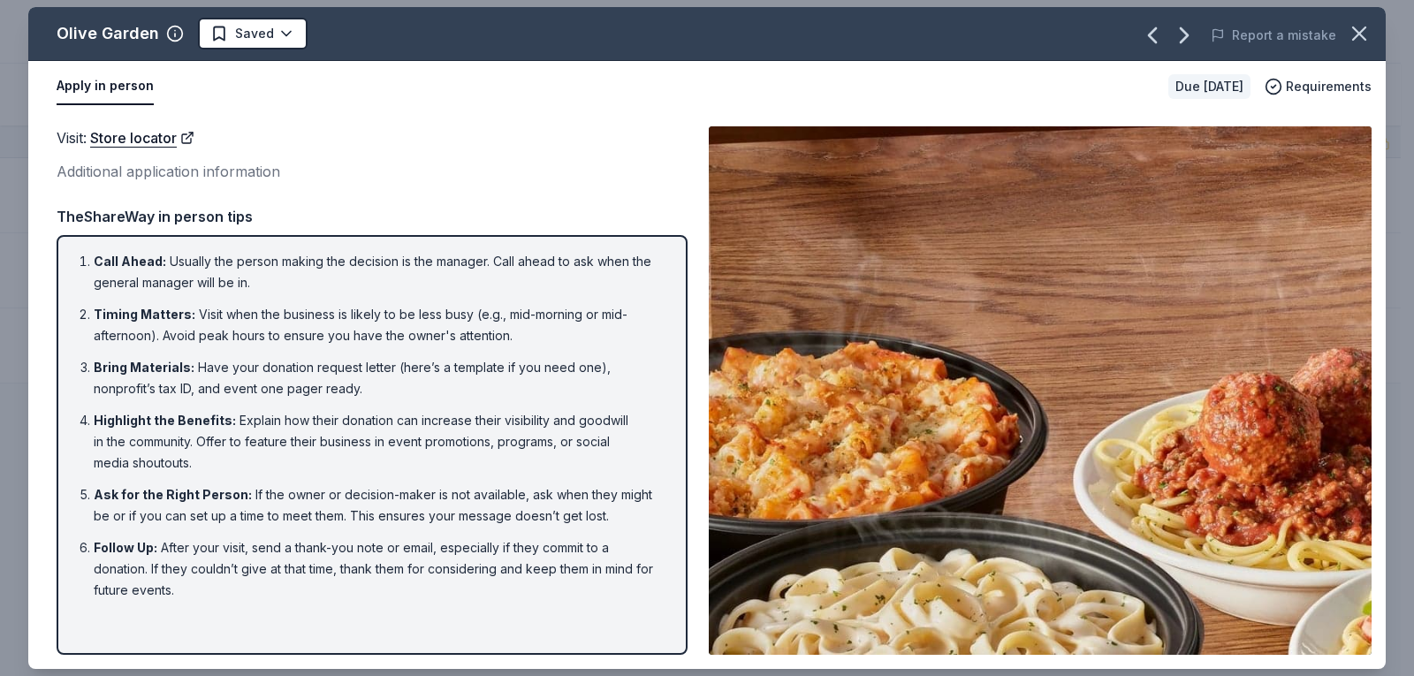
click at [1366, 41] on icon "button" at bounding box center [1358, 33] width 25 height 25
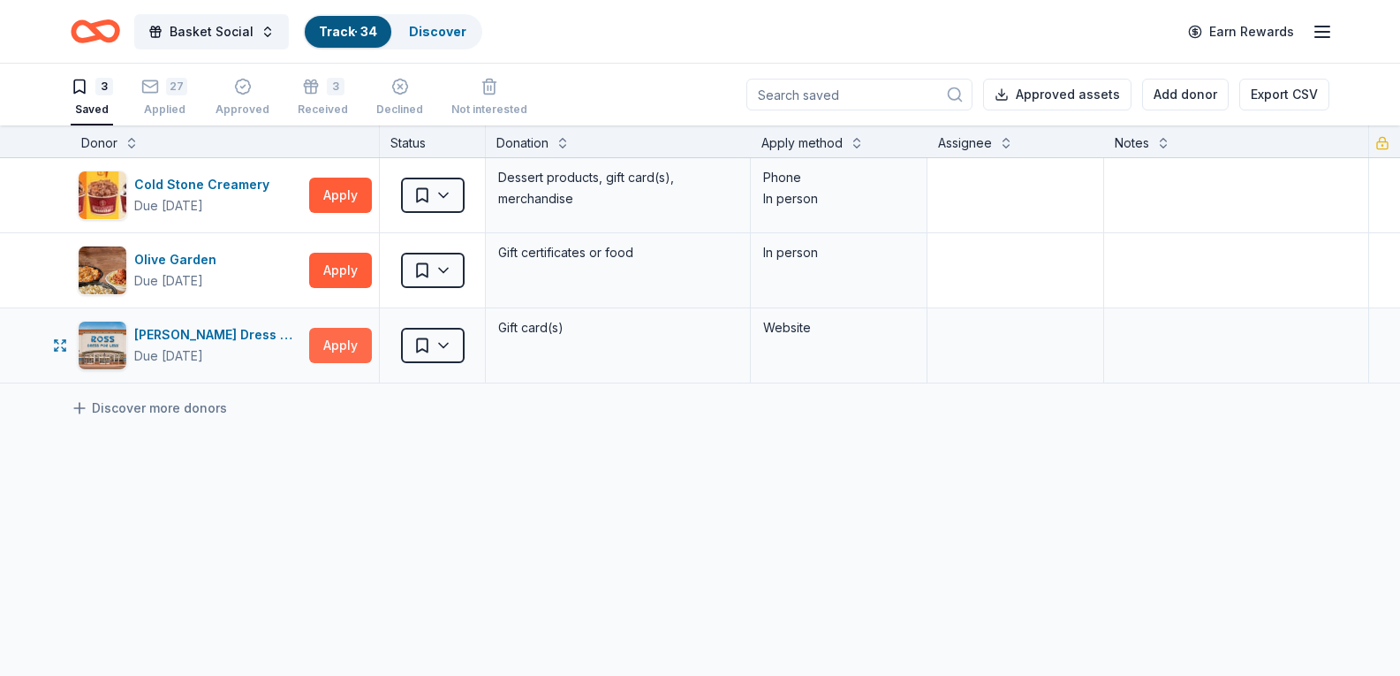
click at [342, 347] on button "Apply" at bounding box center [340, 345] width 63 height 35
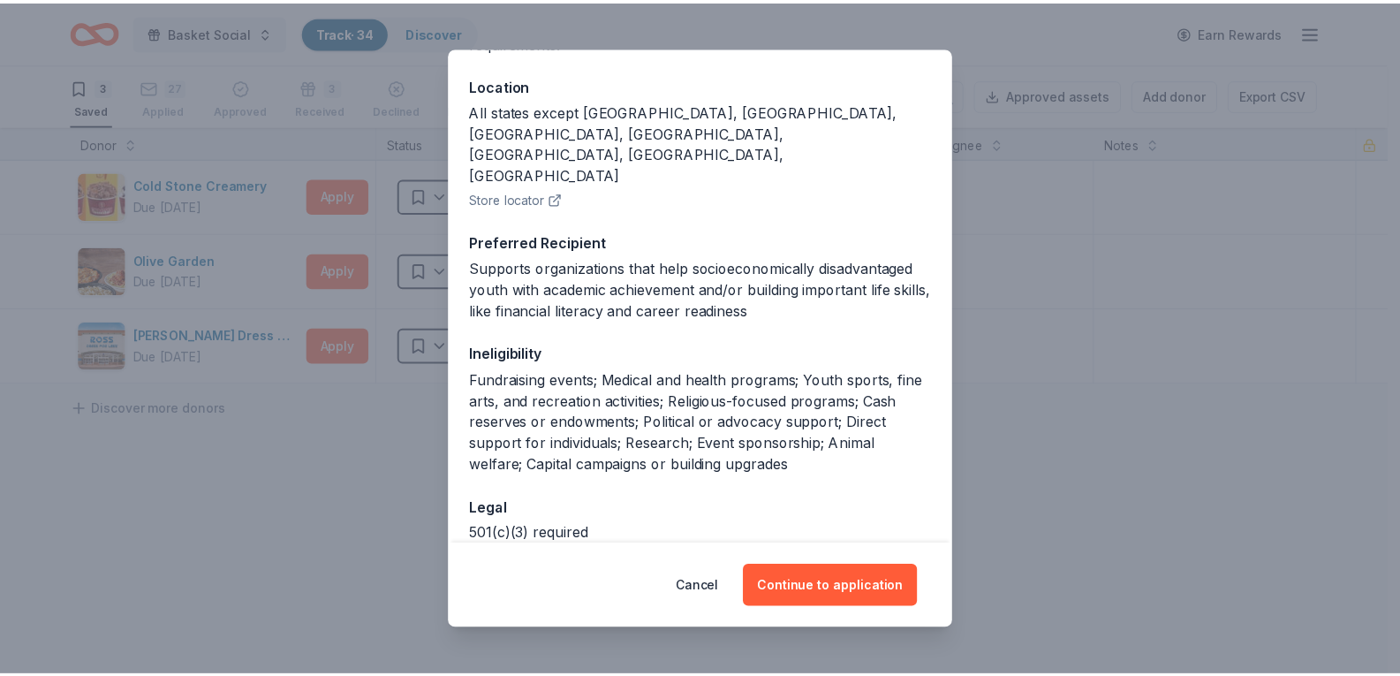
scroll to position [216, 0]
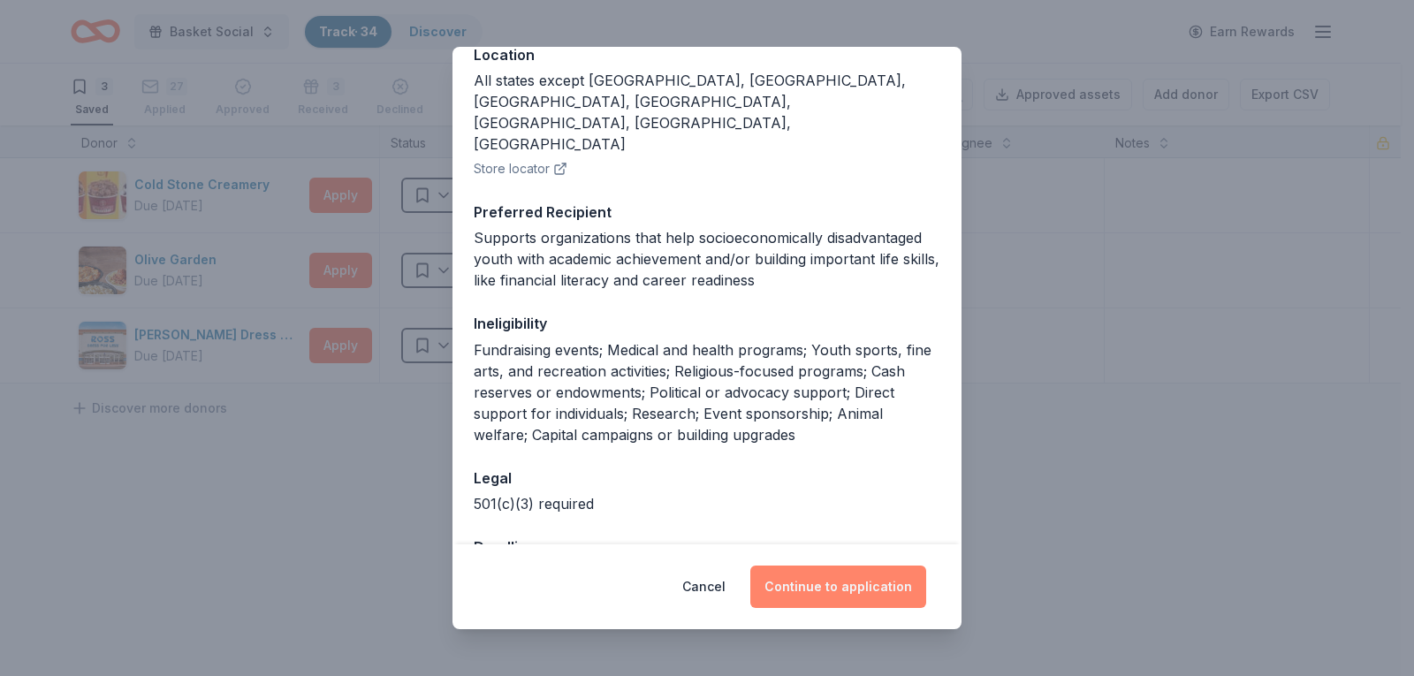
click at [850, 578] on button "Continue to application" at bounding box center [838, 586] width 176 height 42
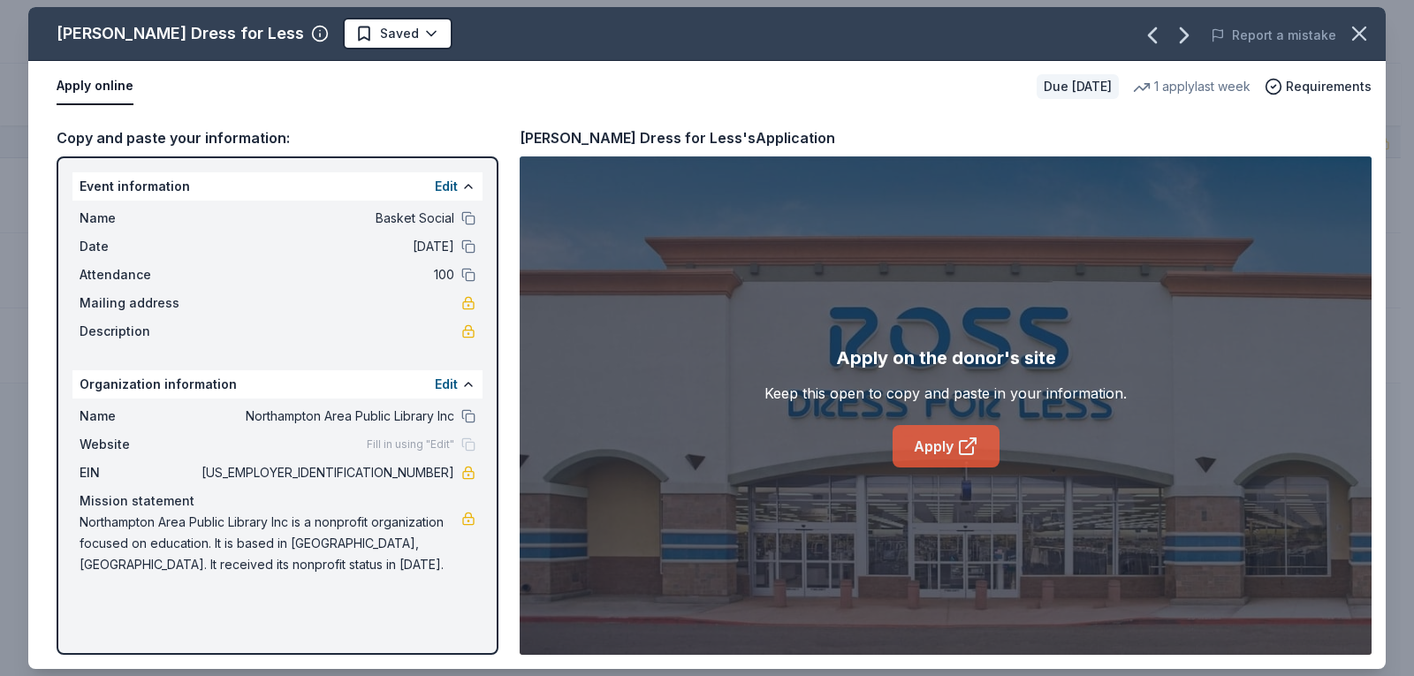
click at [971, 447] on icon at bounding box center [967, 446] width 21 height 21
click at [281, 31] on html "Basket Social Track · 34 Discover Earn Rewards 3 Saved 27 Applied Approved 3 Re…" at bounding box center [707, 338] width 1414 height 676
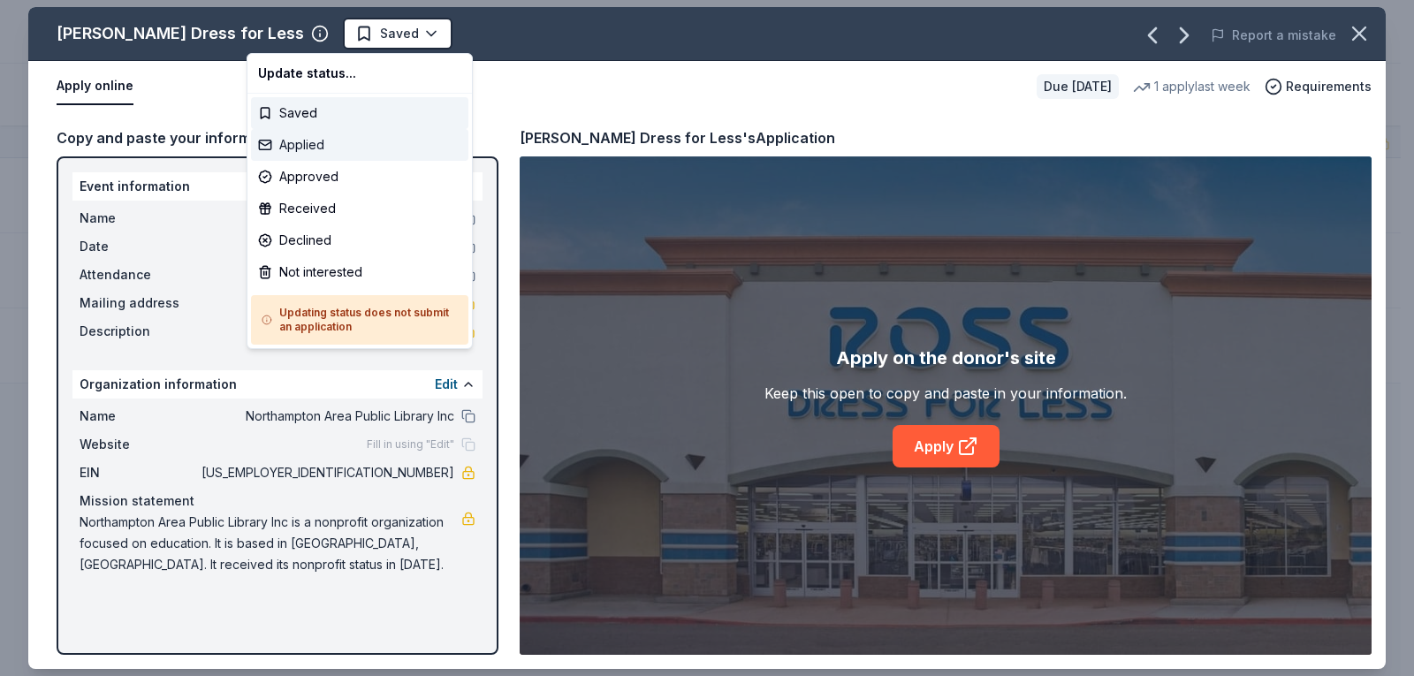
click at [331, 152] on div "Applied" at bounding box center [359, 145] width 217 height 32
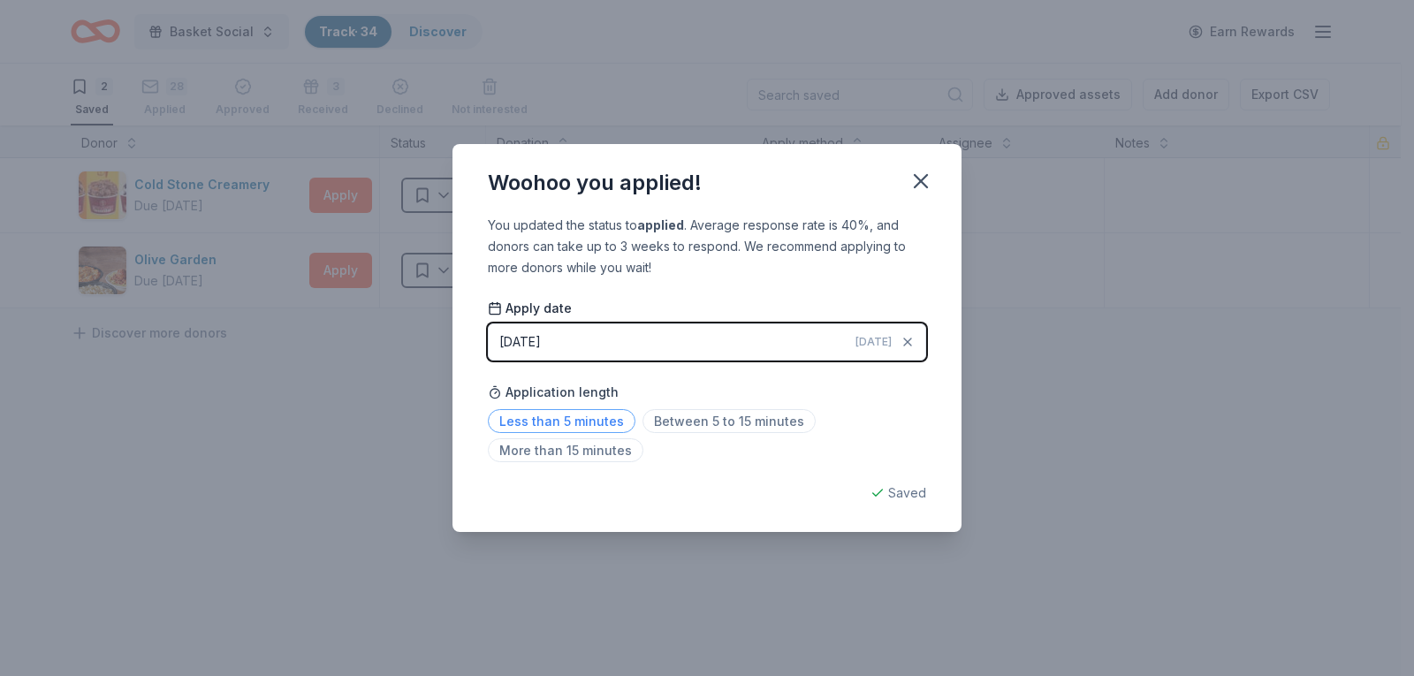
click at [579, 423] on span "Less than 5 minutes" at bounding box center [562, 421] width 148 height 24
click at [923, 184] on icon "button" at bounding box center [920, 181] width 12 height 12
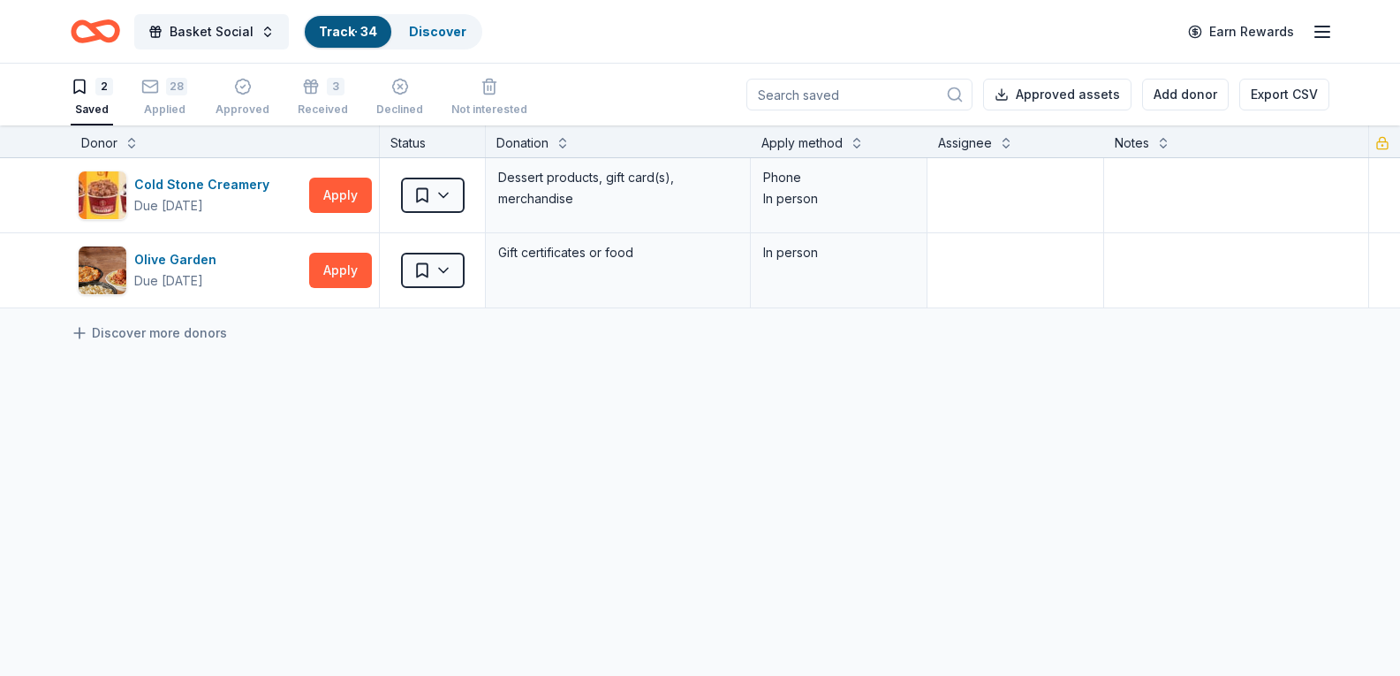
click at [470, 19] on button "Track · 34 Discover" at bounding box center [392, 31] width 179 height 35
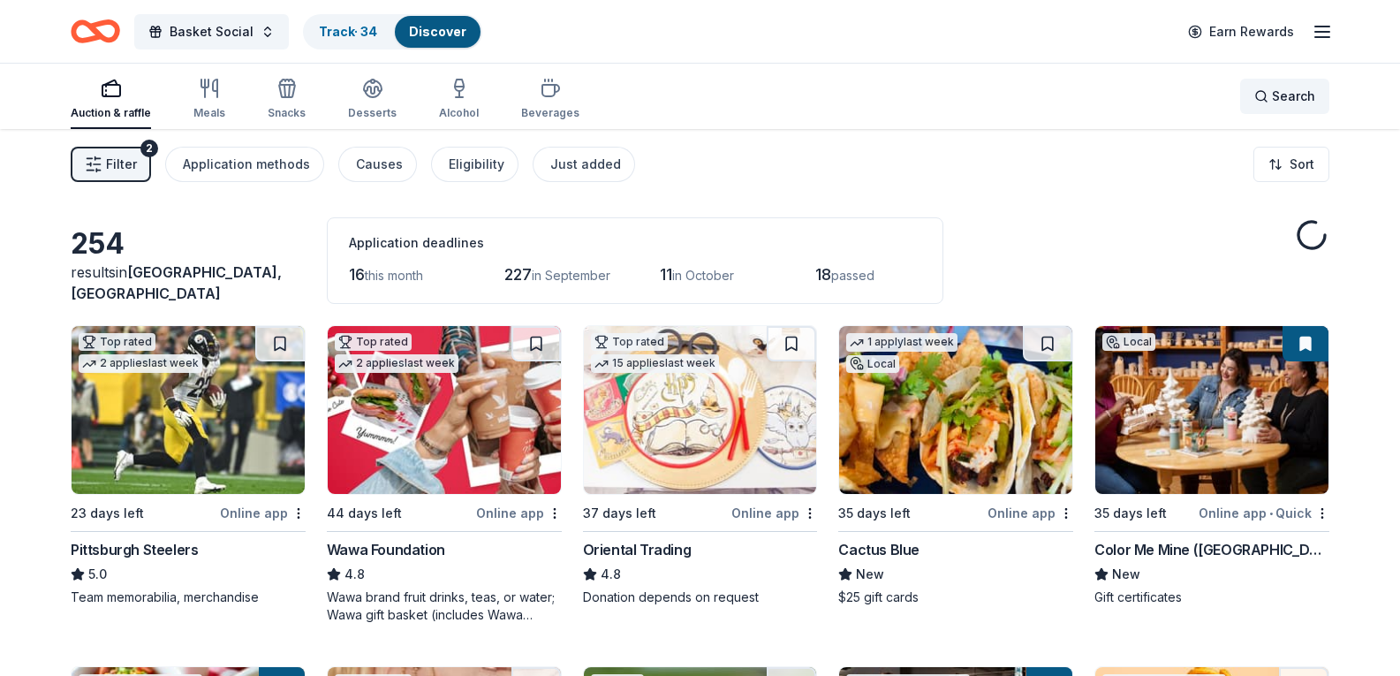
click at [1266, 92] on div "Search" at bounding box center [1285, 96] width 61 height 21
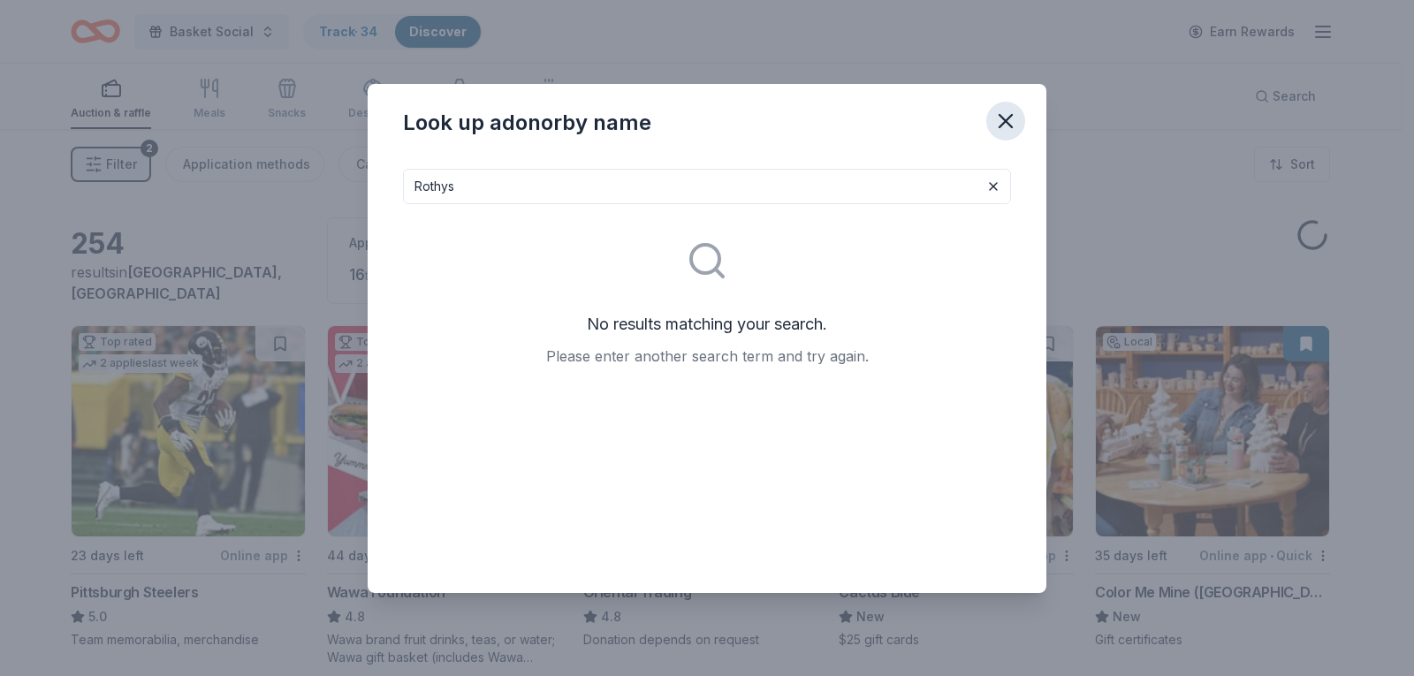
type input "Rothys"
click at [995, 122] on icon "button" at bounding box center [1005, 121] width 25 height 25
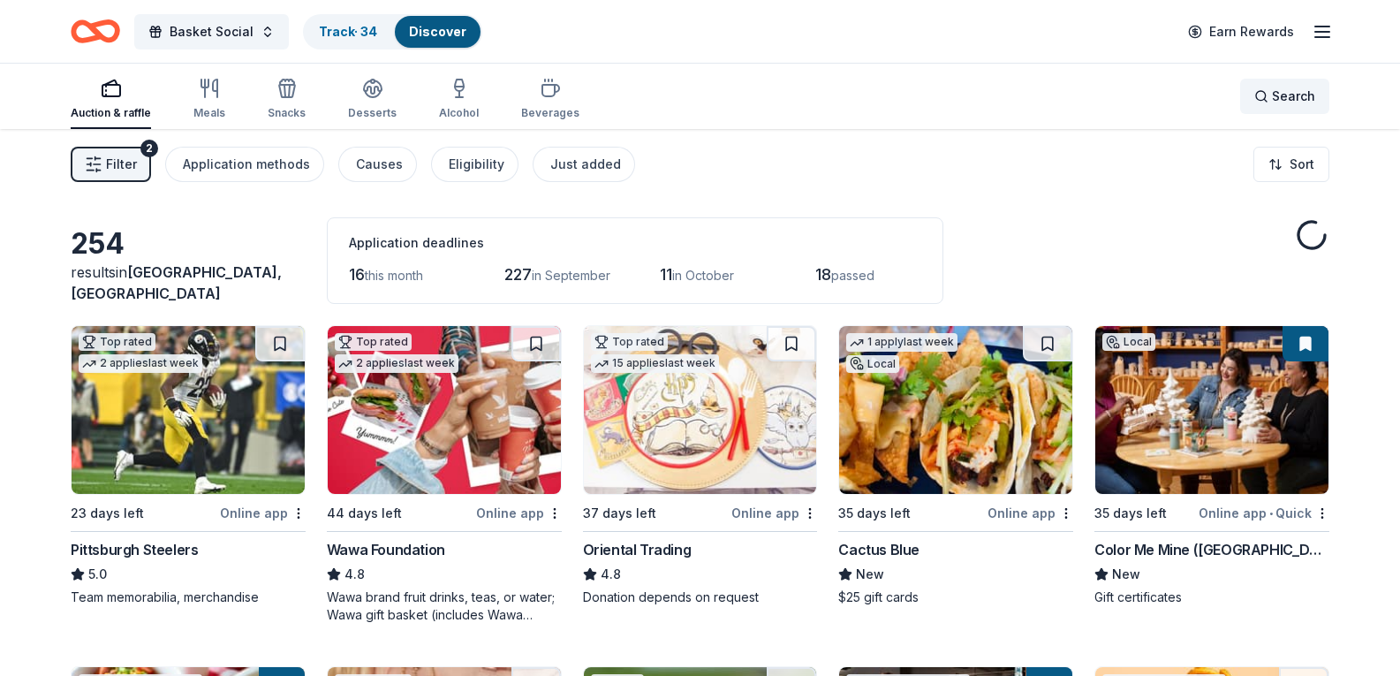
click at [1266, 92] on div "Search" at bounding box center [1285, 96] width 61 height 21
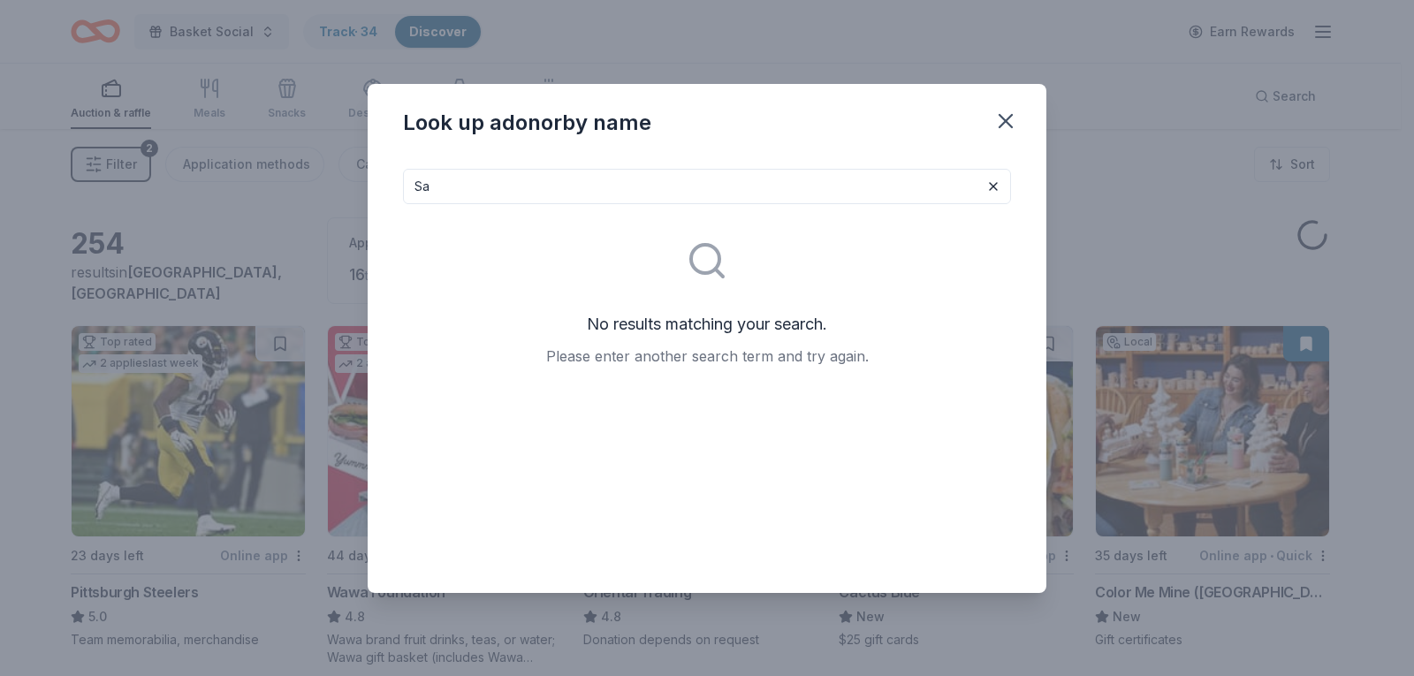
type input "S"
type input "P"
type input "N"
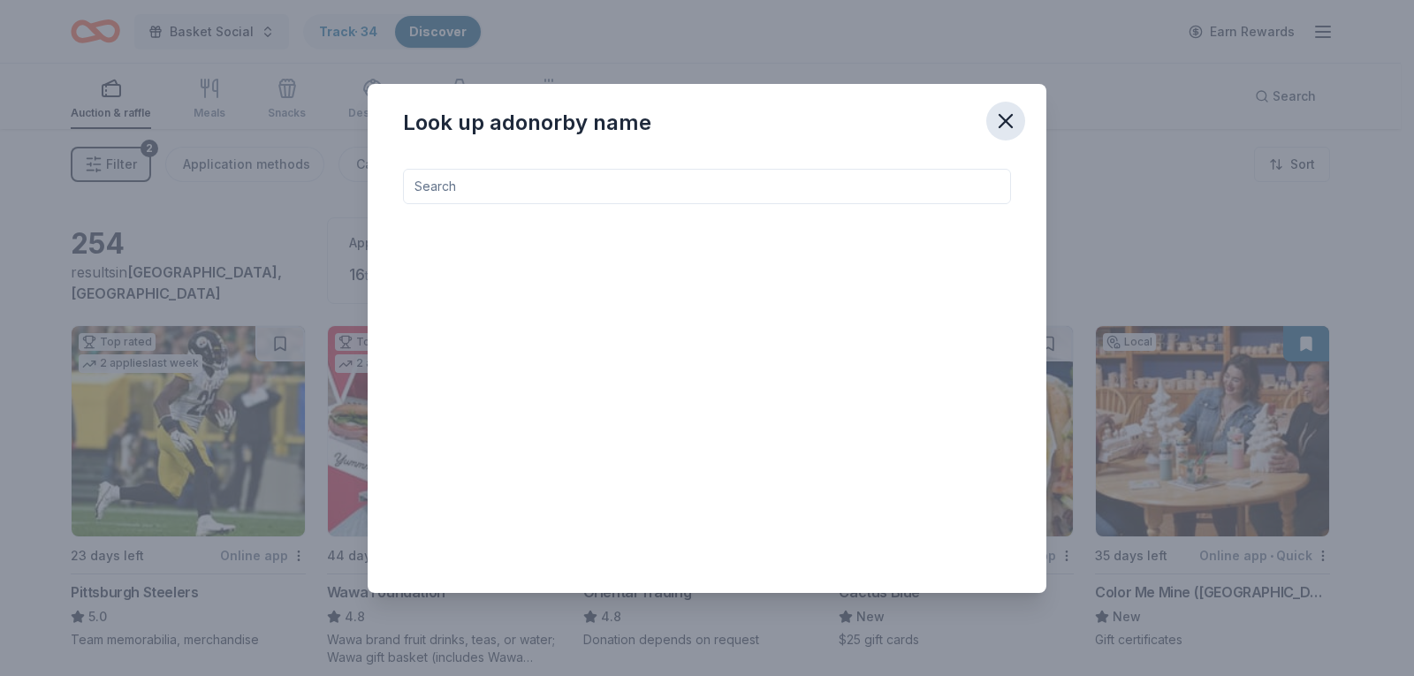
click at [1016, 124] on icon "button" at bounding box center [1005, 121] width 25 height 25
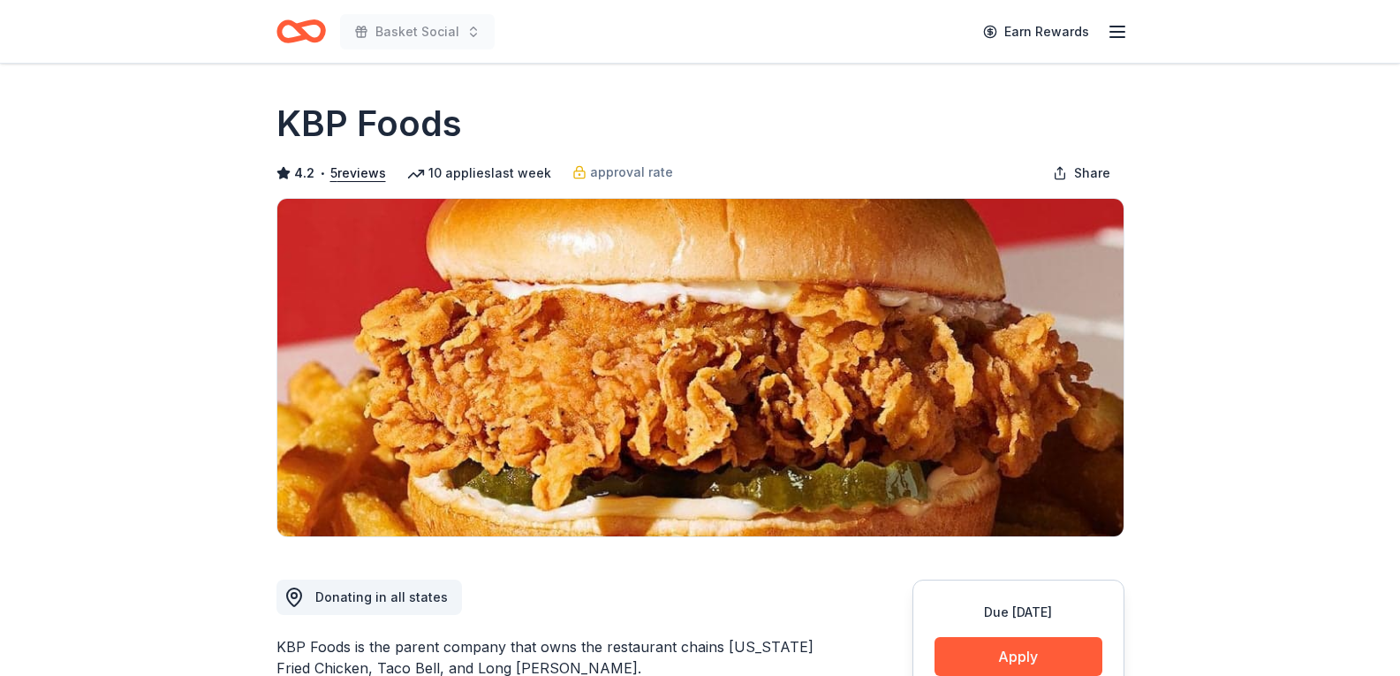
drag, startPoint x: 0, startPoint y: 261, endPoint x: 249, endPoint y: 292, distance: 251.2
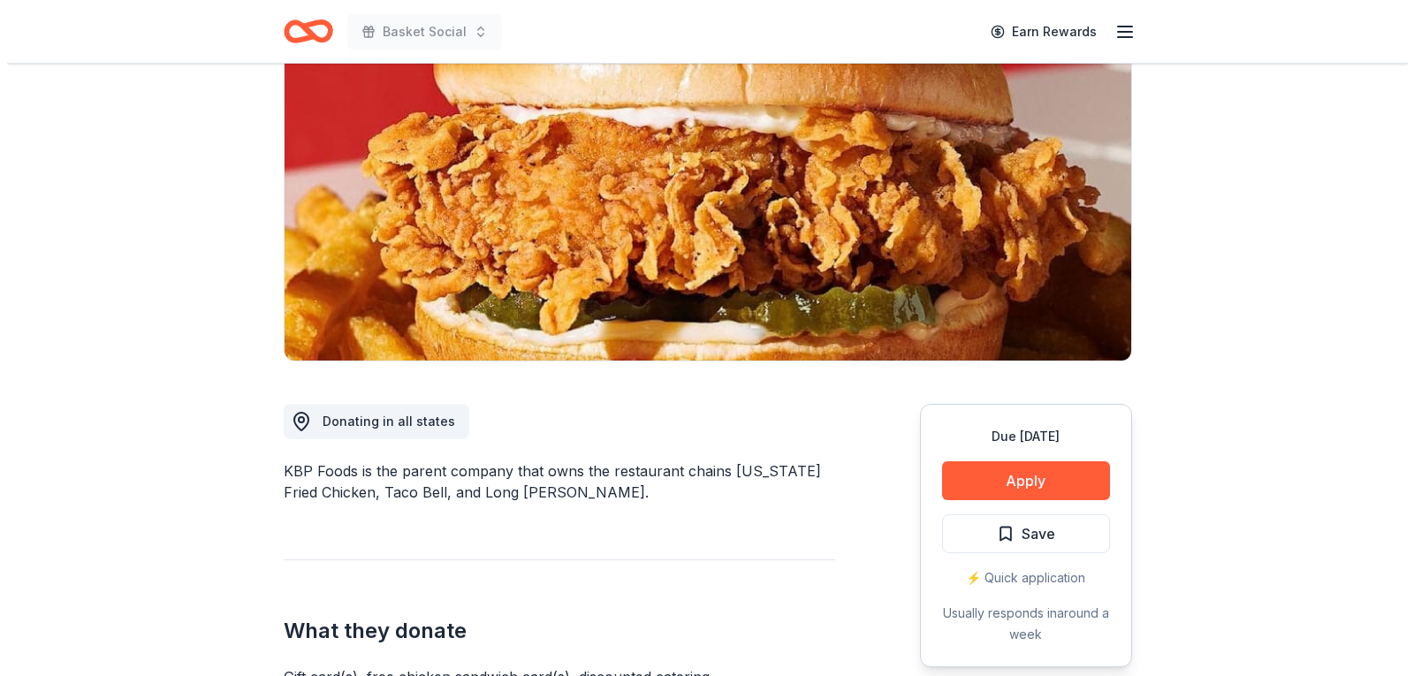
scroll to position [177, 0]
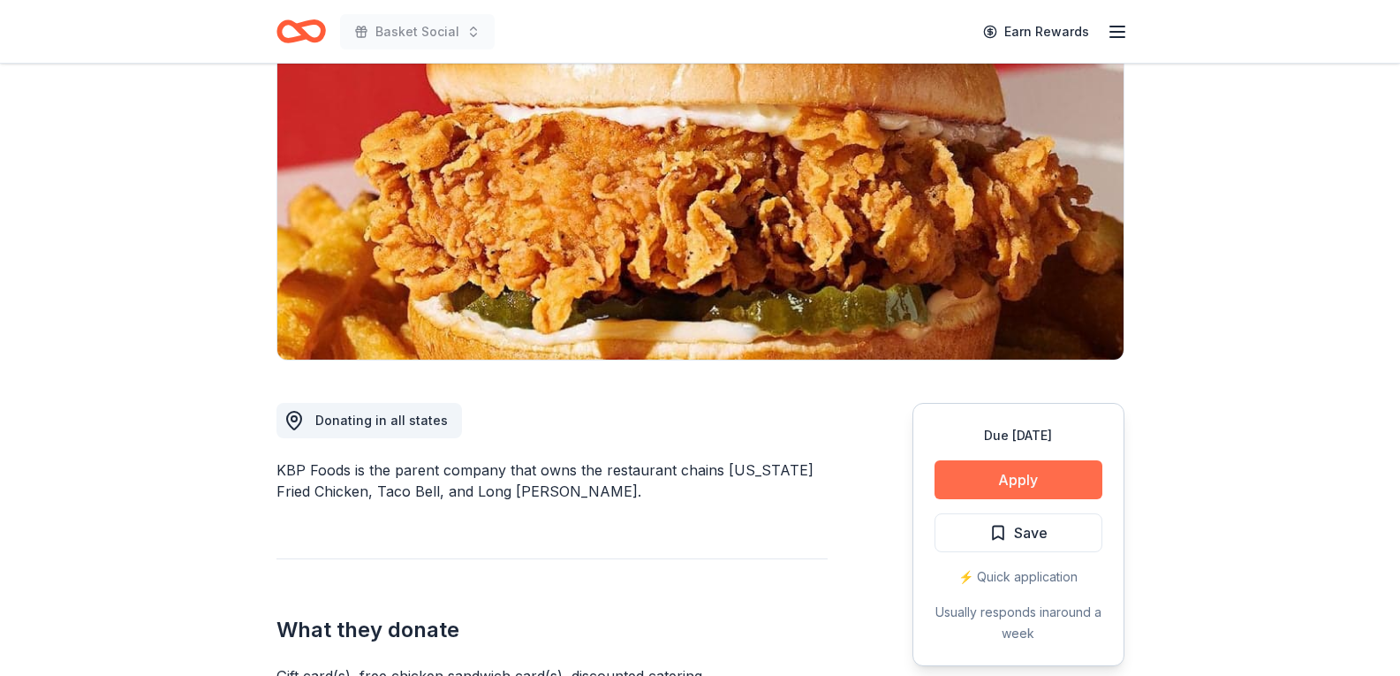
click at [1020, 476] on button "Apply" at bounding box center [1019, 479] width 168 height 39
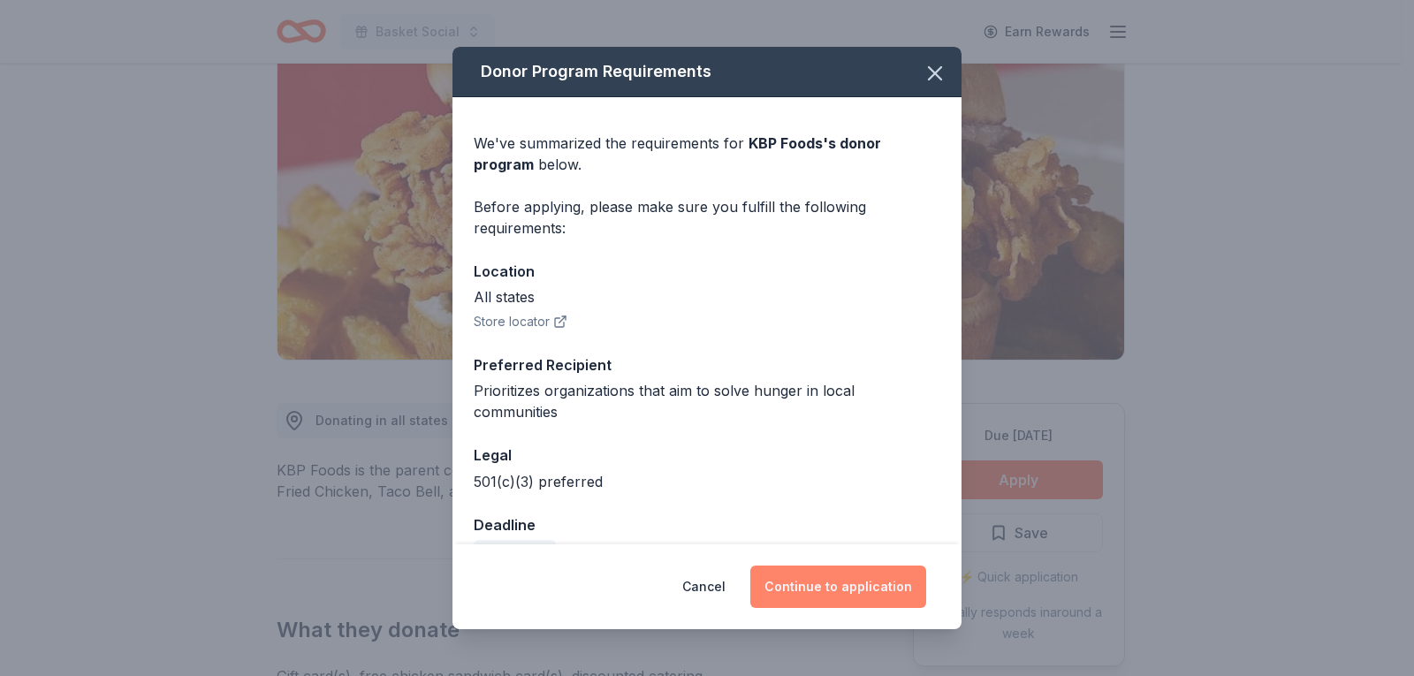
drag, startPoint x: 835, startPoint y: 595, endPoint x: 799, endPoint y: 581, distance: 38.6
click at [835, 596] on button "Continue to application" at bounding box center [838, 586] width 176 height 42
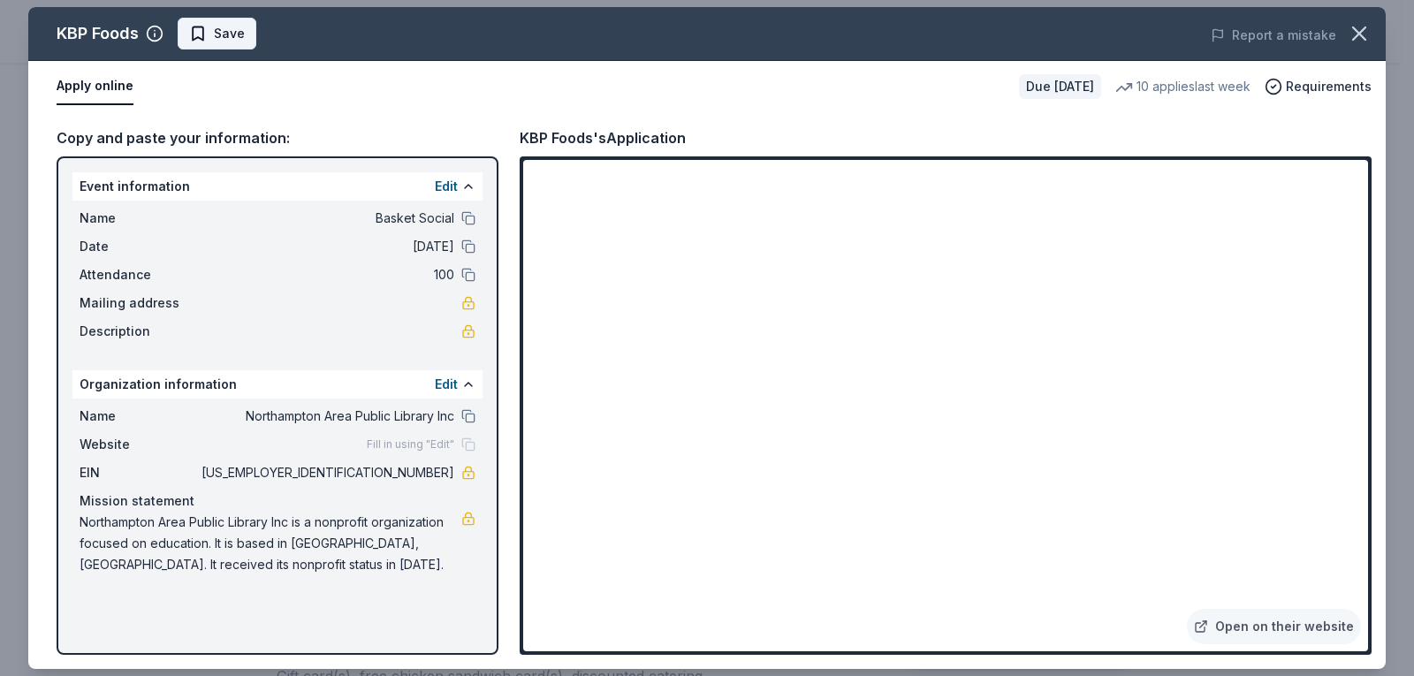
click at [200, 34] on span "Save" at bounding box center [217, 33] width 56 height 21
click at [222, 34] on html "Basket Social Earn Rewards Due in 23 days Share KBP Foods 4.2 • 5 reviews 10 ap…" at bounding box center [707, 161] width 1414 height 676
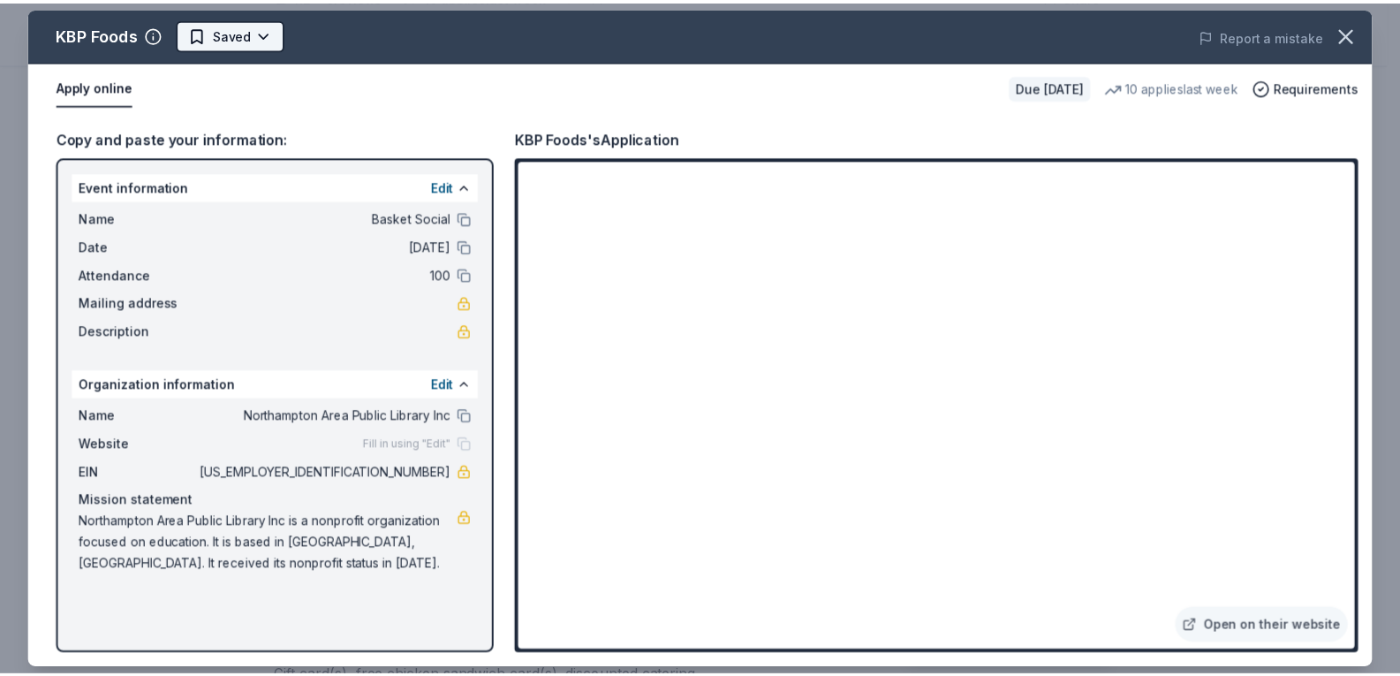
scroll to position [0, 0]
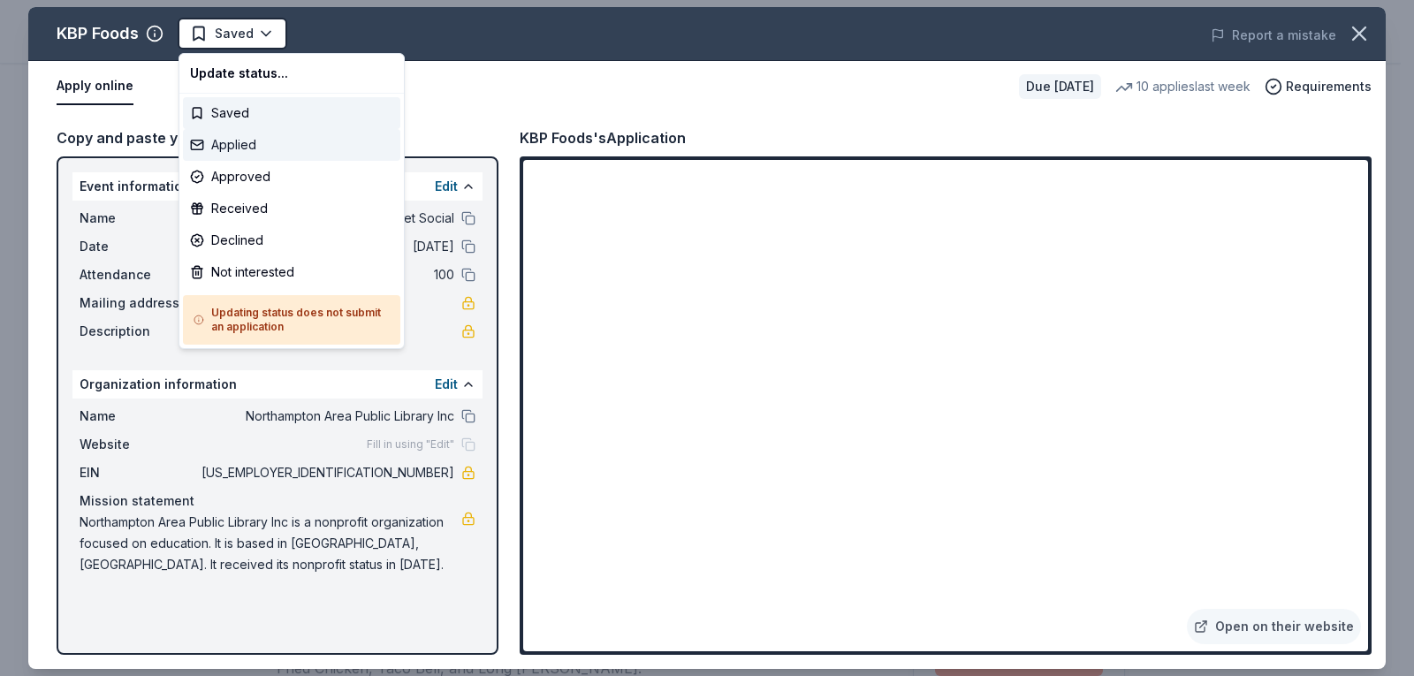
click at [235, 143] on div "Applied" at bounding box center [291, 145] width 217 height 32
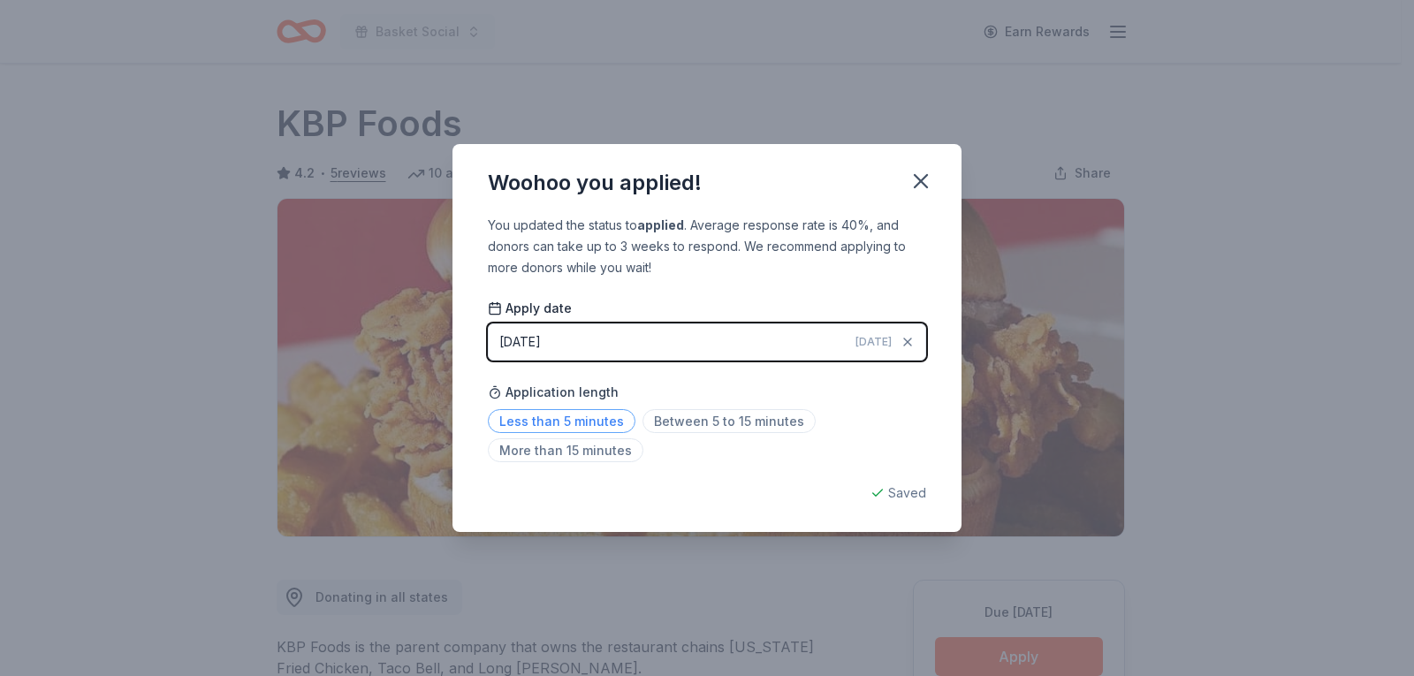
click at [582, 414] on span "Less than 5 minutes" at bounding box center [562, 421] width 148 height 24
click at [933, 179] on button "button" at bounding box center [920, 181] width 39 height 39
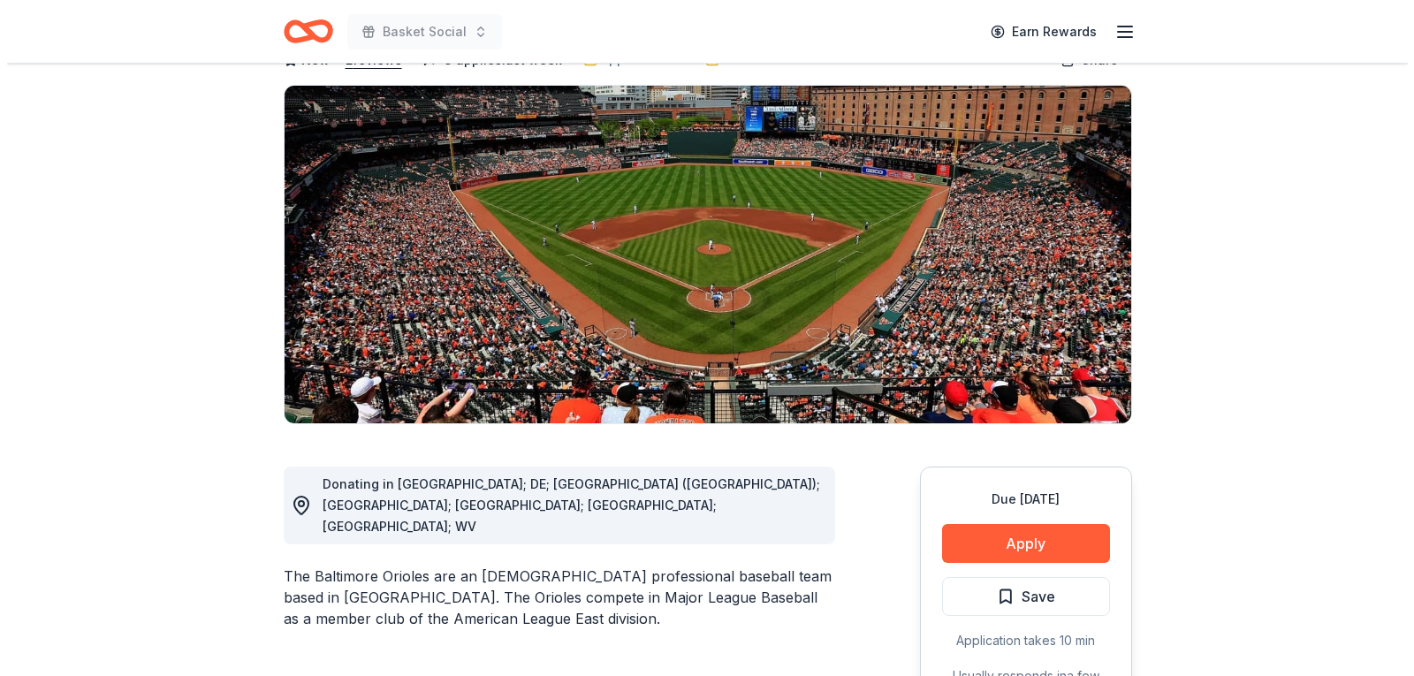
scroll to position [177, 0]
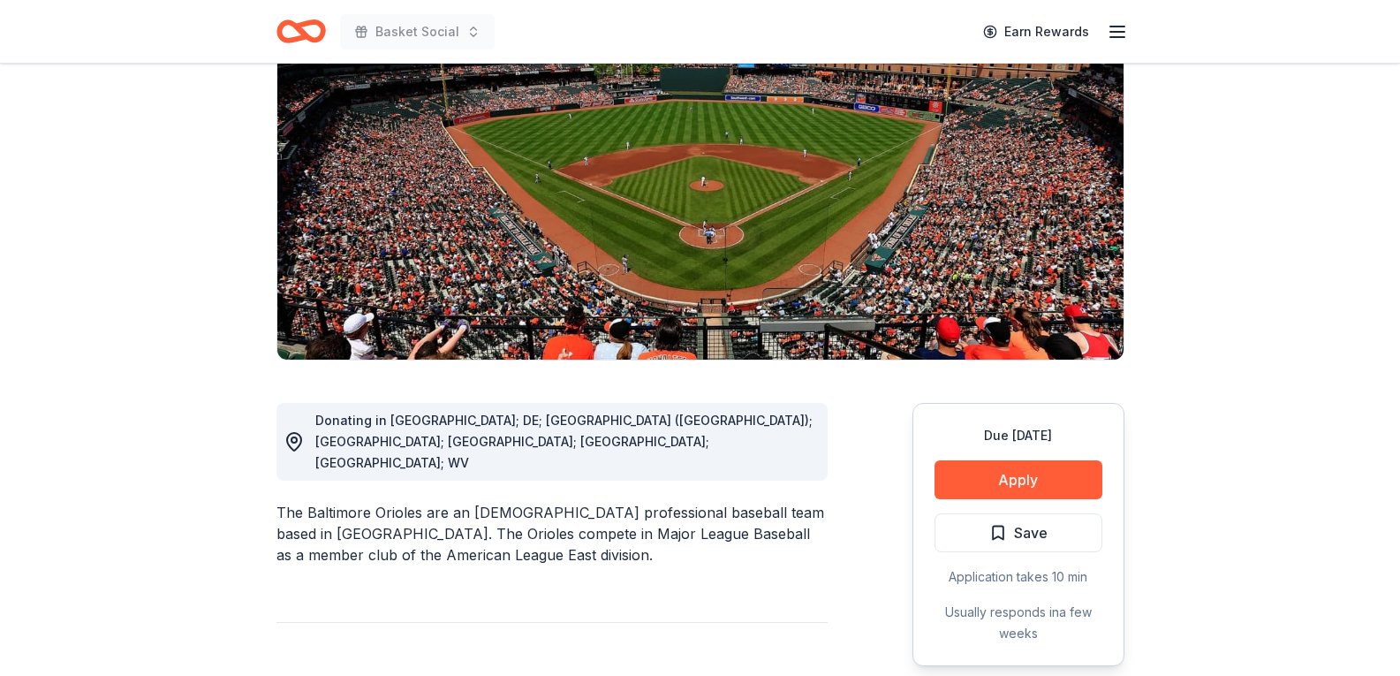
click at [1030, 511] on div "Due in 23 days Apply Save Application takes 10 min Usually responds in a few we…" at bounding box center [1019, 534] width 212 height 263
click at [1030, 542] on span "Save" at bounding box center [1031, 532] width 34 height 23
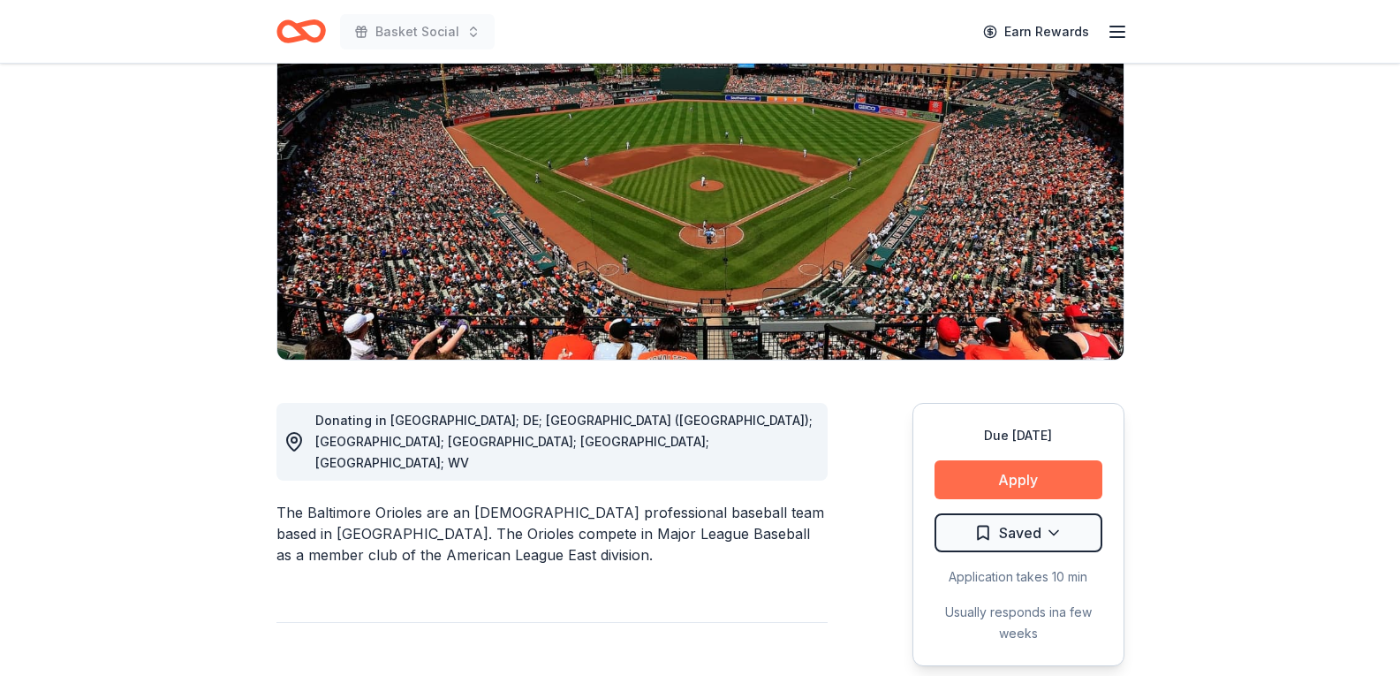
click at [1046, 482] on button "Apply" at bounding box center [1019, 479] width 168 height 39
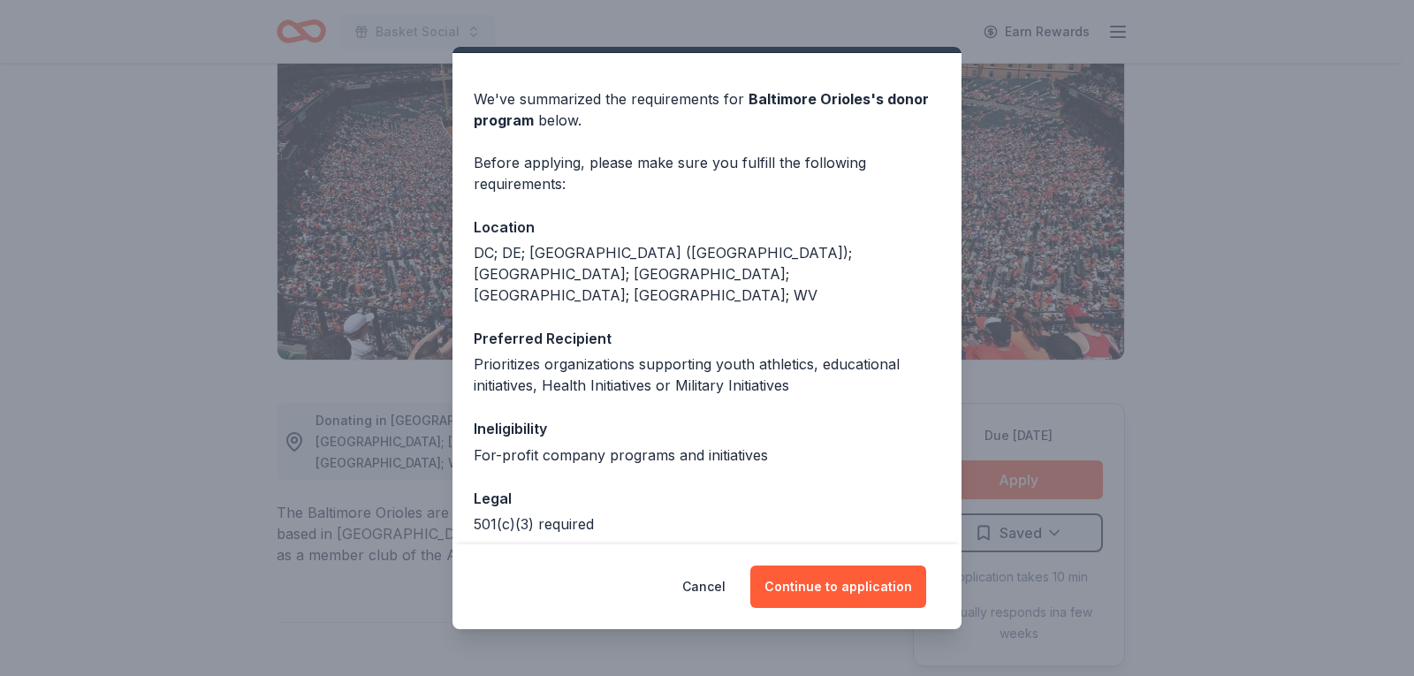
scroll to position [86, 0]
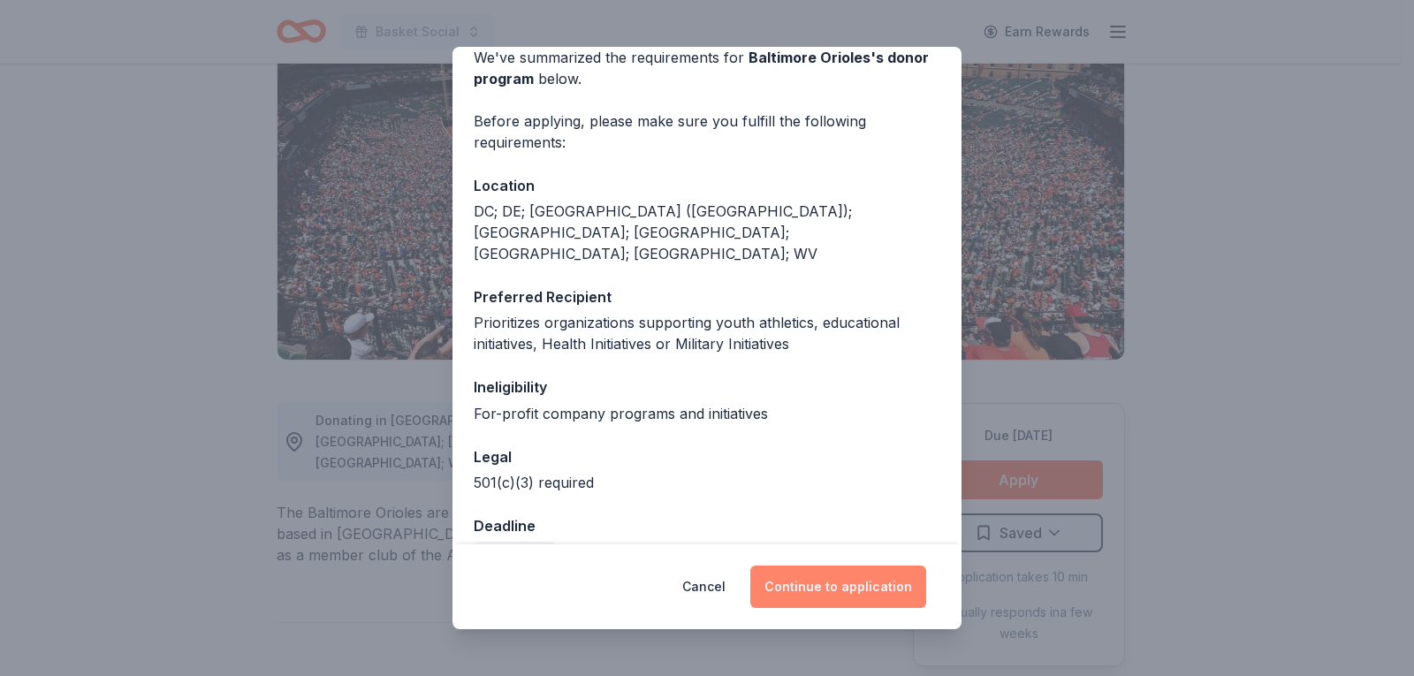
click at [883, 583] on button "Continue to application" at bounding box center [838, 586] width 176 height 42
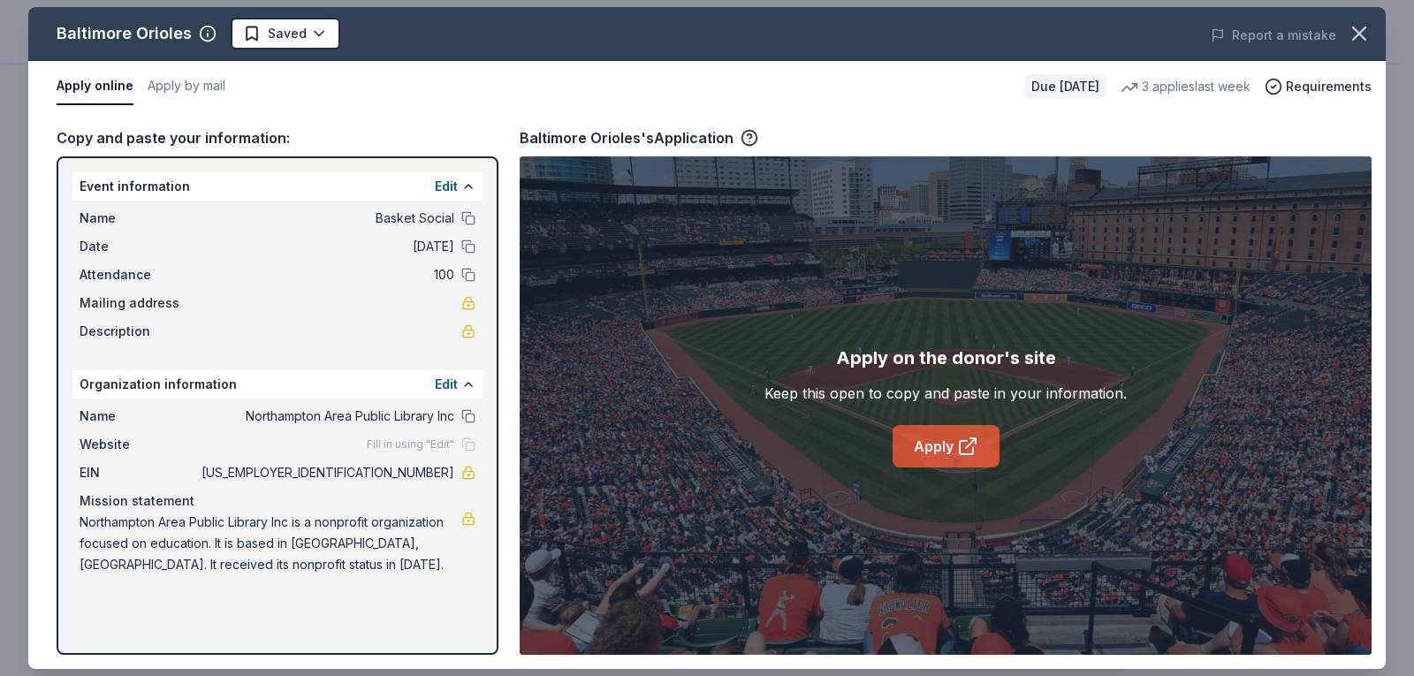
click at [935, 443] on link "Apply" at bounding box center [945, 446] width 107 height 42
click at [335, 31] on div "Baltimore Orioles Saved" at bounding box center [435, 34] width 815 height 32
click at [321, 33] on html "Basket Social Earn Rewards Due in 23 days Share Baltimore Orioles New • 2 revie…" at bounding box center [707, 161] width 1414 height 676
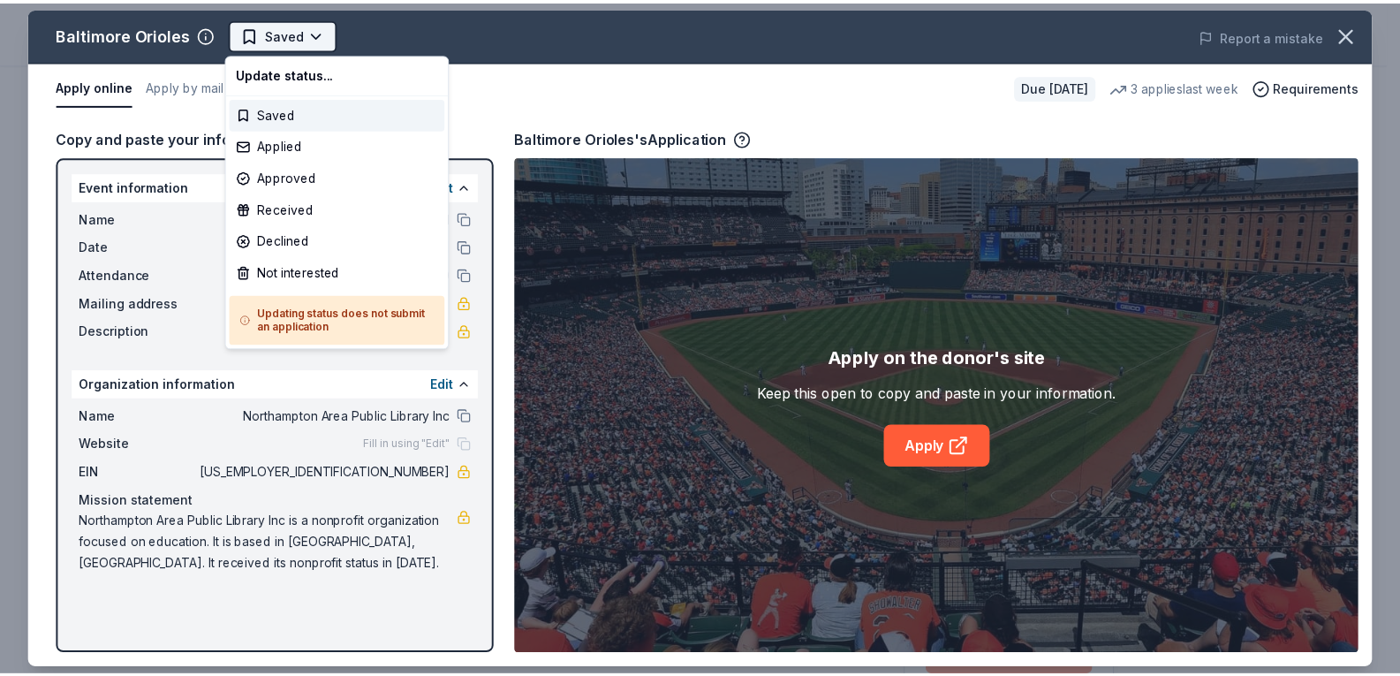
scroll to position [0, 0]
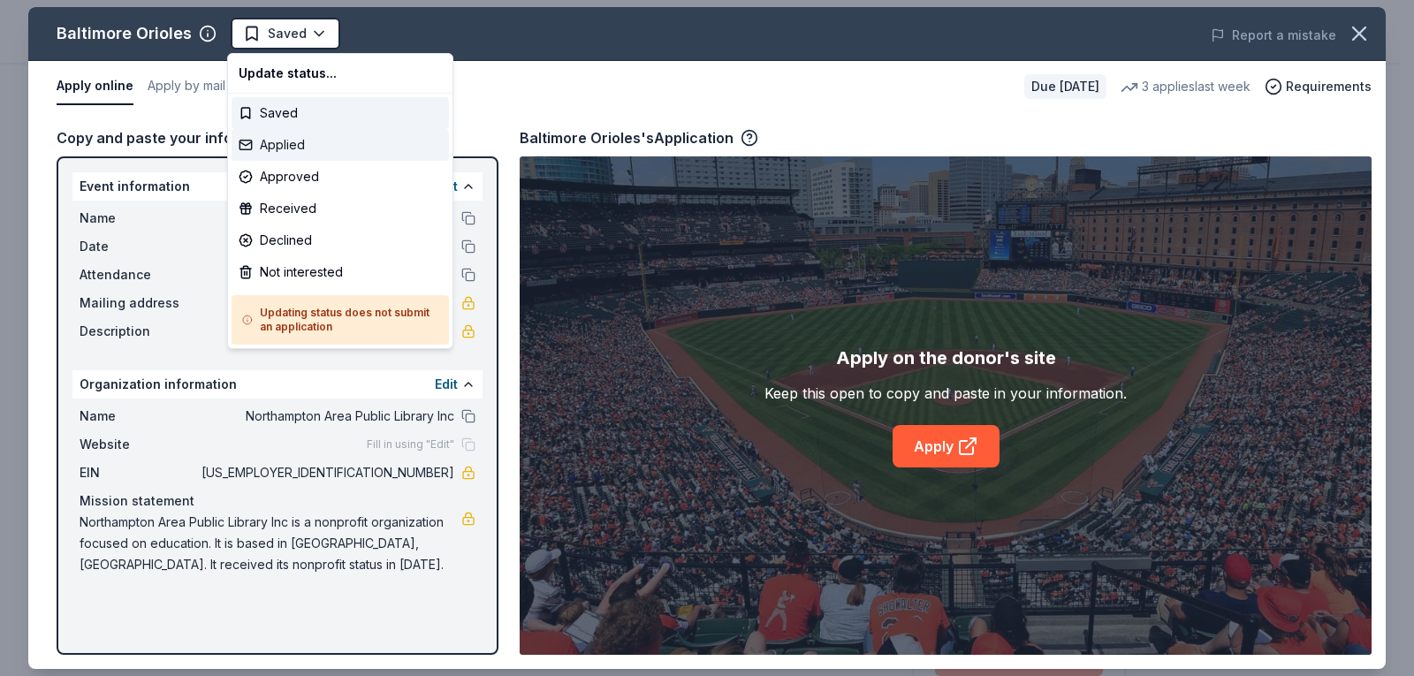
click at [311, 153] on div "Applied" at bounding box center [339, 145] width 217 height 32
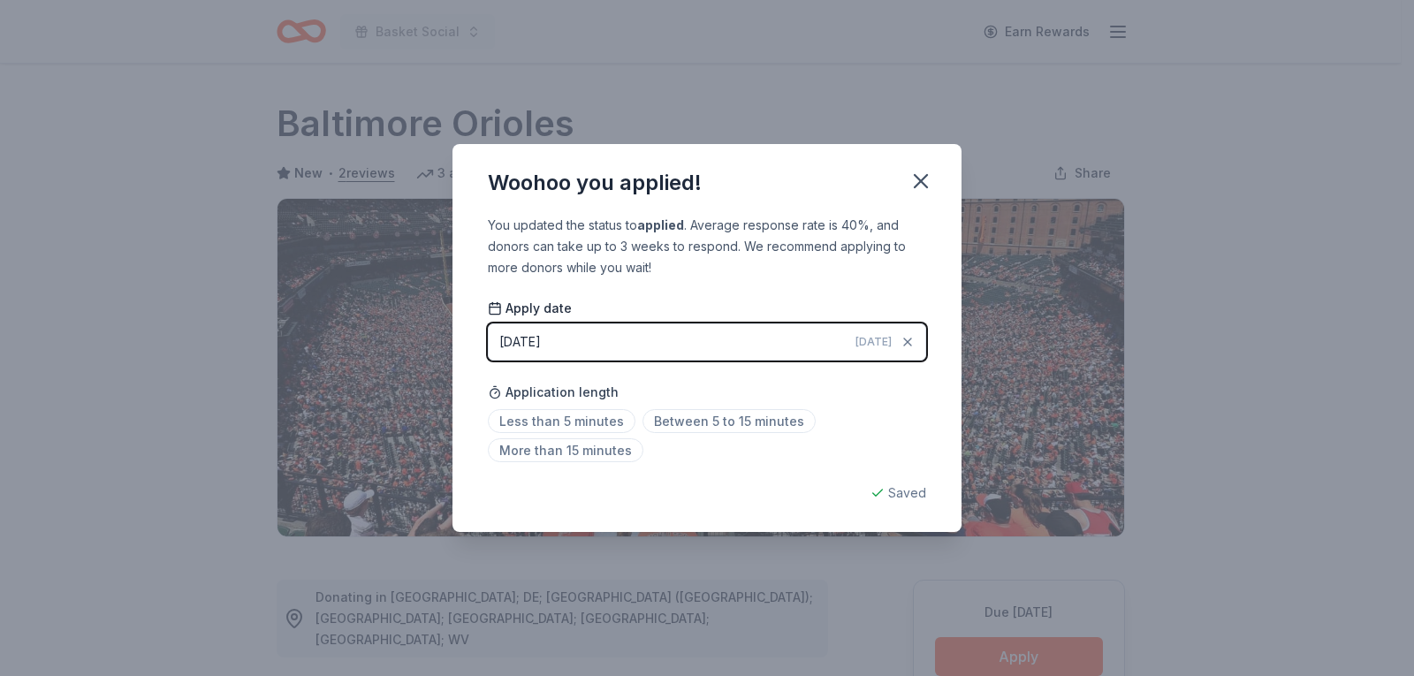
drag, startPoint x: 710, startPoint y: 429, endPoint x: 791, endPoint y: 406, distance: 83.6
click at [711, 429] on span "Between 5 to 15 minutes" at bounding box center [728, 421] width 173 height 24
click at [929, 171] on icon "button" at bounding box center [920, 181] width 25 height 25
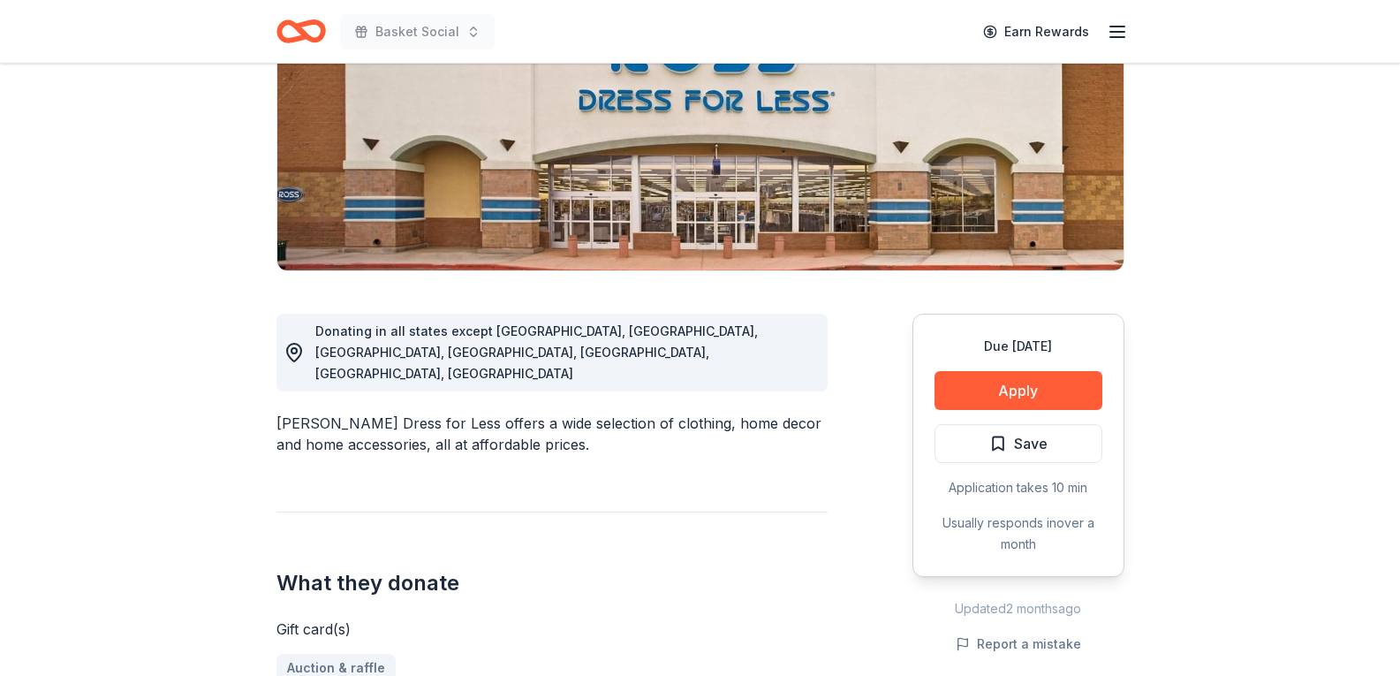
scroll to position [177, 0]
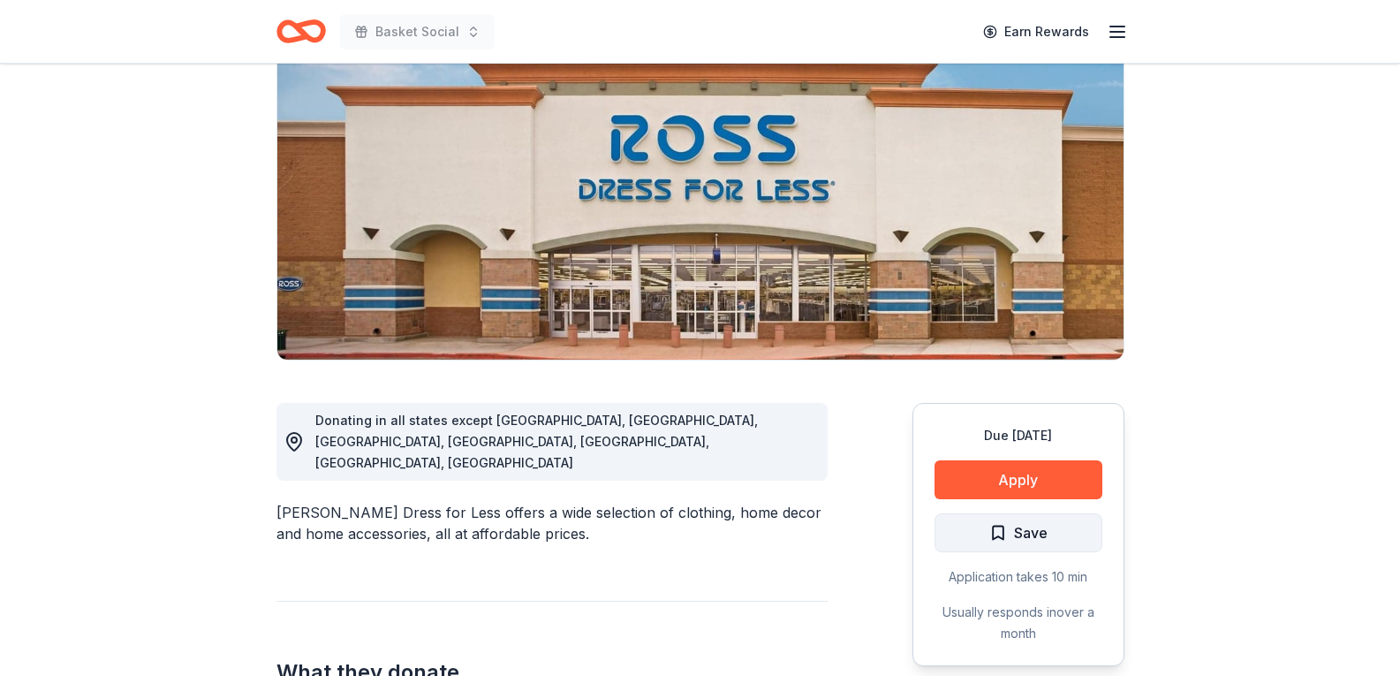
click at [989, 536] on span "Save" at bounding box center [1018, 532] width 58 height 23
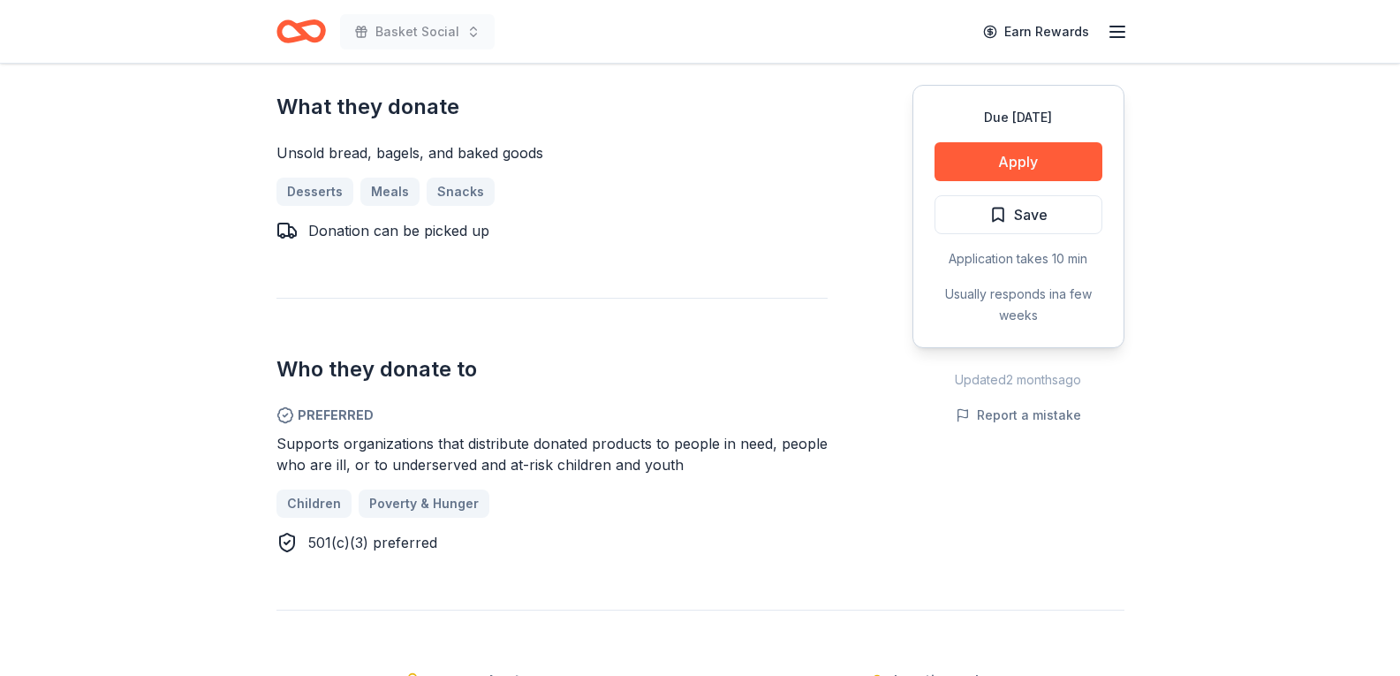
scroll to position [707, 0]
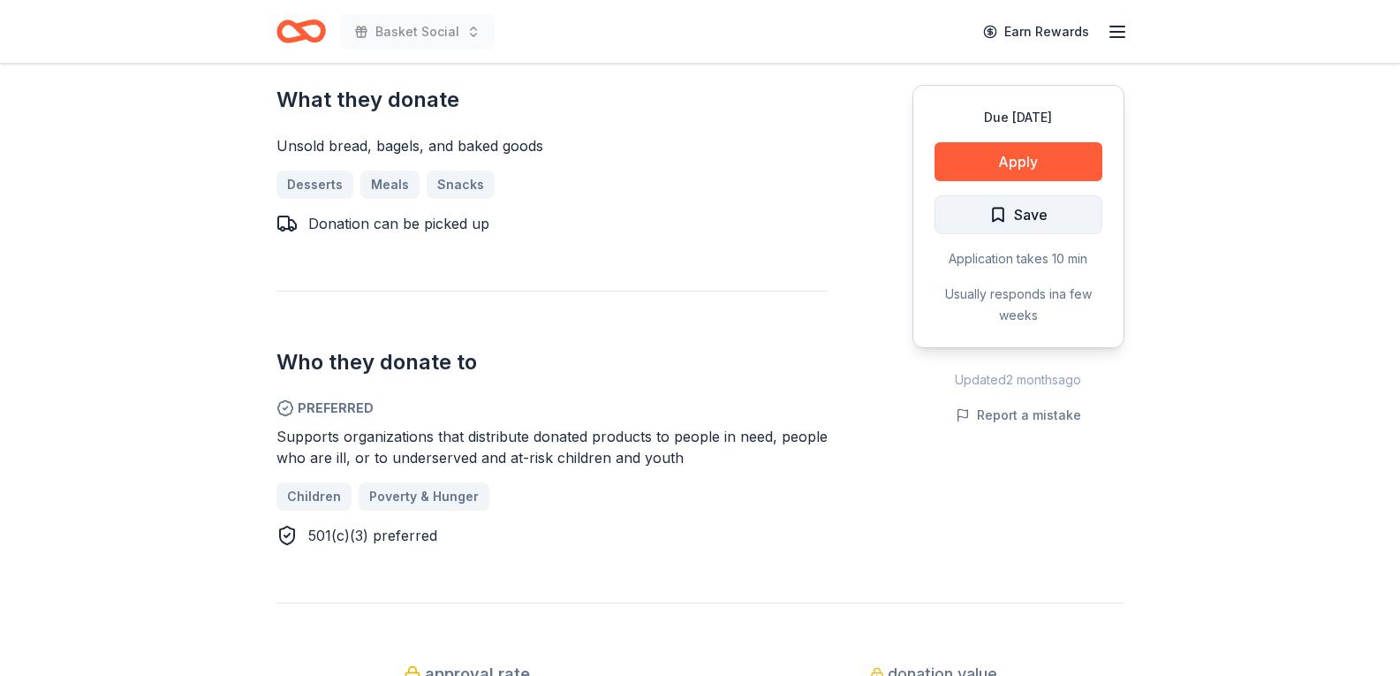
click at [1051, 206] on button "Save" at bounding box center [1019, 214] width 168 height 39
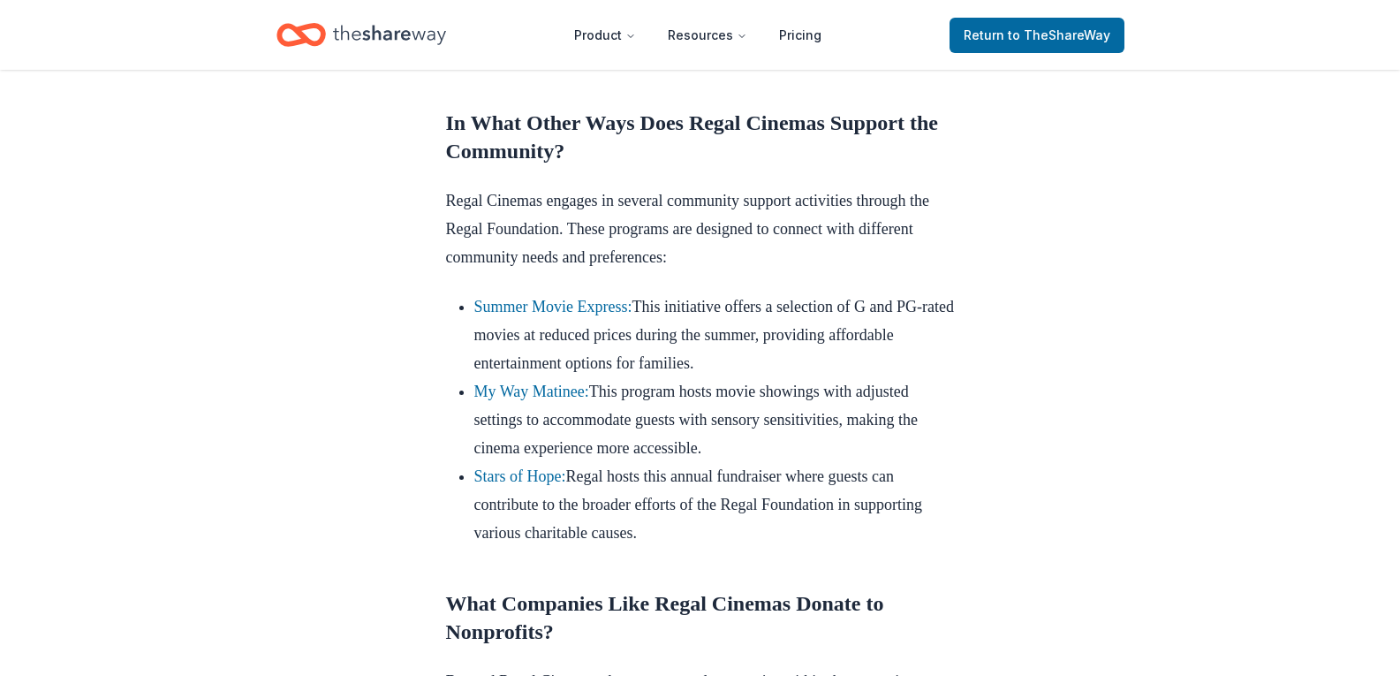
scroll to position [1325, 0]
